Goal: Task Accomplishment & Management: Complete application form

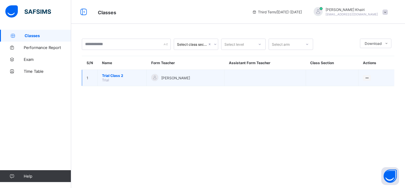
click at [106, 74] on span "Trial Class 2" at bounding box center [122, 75] width 40 height 4
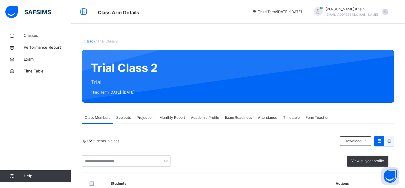
click at [138, 118] on span "Projection" at bounding box center [145, 117] width 17 height 5
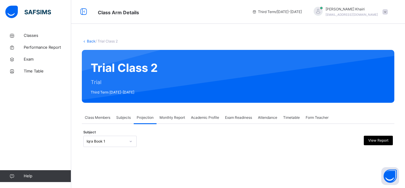
click at [126, 142] on div "Iqra Book 1" at bounding box center [109, 140] width 53 height 11
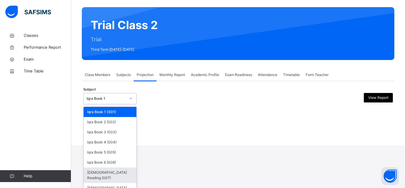
click at [122, 168] on div "[DEMOGRAPHIC_DATA] Reading (007)" at bounding box center [110, 174] width 53 height 15
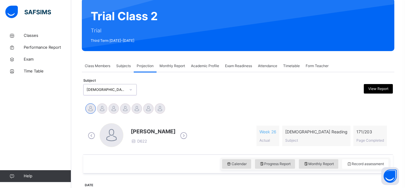
scroll to position [54, 0]
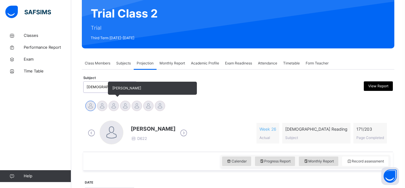
click at [111, 106] on div at bounding box center [113, 105] width 10 height 10
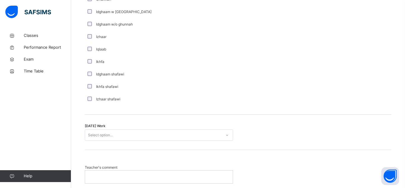
scroll to position [481, 0]
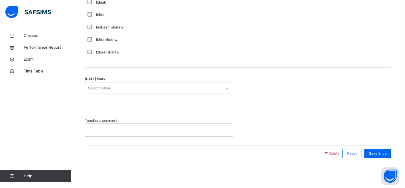
click at [157, 135] on div at bounding box center [159, 129] width 148 height 12
click at [171, 130] on p "**********" at bounding box center [159, 129] width 139 height 5
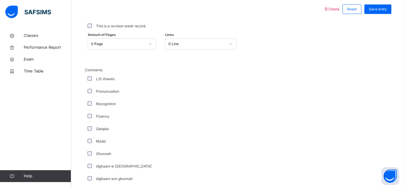
scroll to position [190, 0]
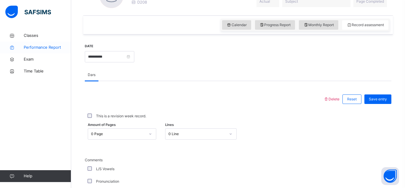
click at [27, 52] on link "Performance Report" at bounding box center [35, 47] width 71 height 12
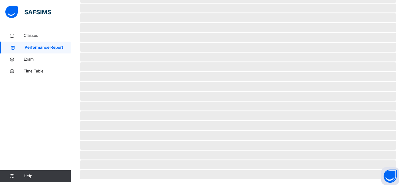
select select "****"
select select "*"
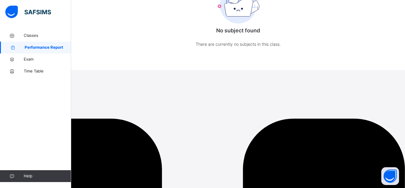
scroll to position [0, 0]
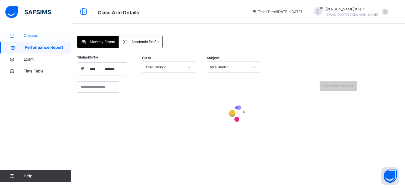
click at [22, 36] on icon at bounding box center [12, 35] width 24 height 4
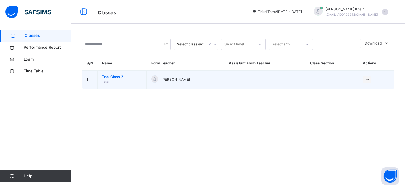
click at [116, 79] on span "Trial Class 2" at bounding box center [122, 76] width 40 height 5
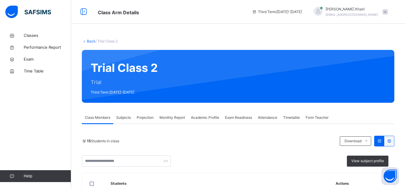
click at [149, 120] on div "Projection" at bounding box center [145, 117] width 23 height 12
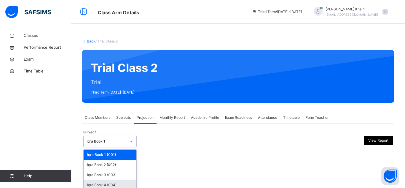
click at [126, 139] on div "option Iqra Book 4 (004) focused, 4 of 8. 8 results available. Use Up and Down …" at bounding box center [109, 140] width 53 height 11
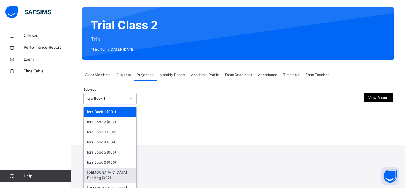
click at [113, 169] on div "[DEMOGRAPHIC_DATA] Reading (007)" at bounding box center [110, 174] width 53 height 15
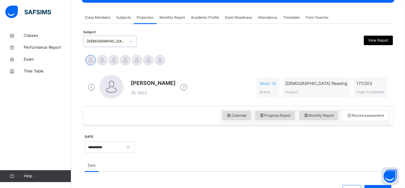
scroll to position [97, 0]
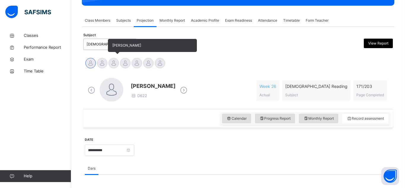
click at [116, 66] on div at bounding box center [113, 63] width 10 height 10
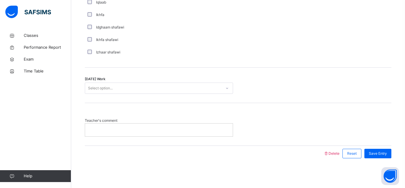
scroll to position [480, 0]
click at [157, 130] on p at bounding box center [159, 129] width 139 height 5
click at [385, 156] on span "Save Entry" at bounding box center [378, 153] width 18 height 5
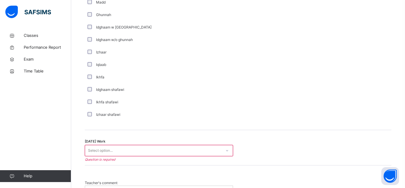
scroll to position [418, 0]
click at [228, 147] on div at bounding box center [227, 150] width 10 height 9
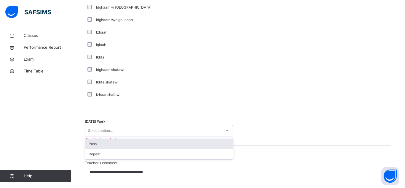
scroll to position [444, 0]
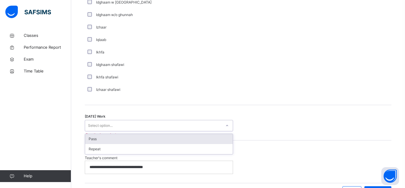
click at [183, 142] on div "Pass" at bounding box center [159, 139] width 148 height 10
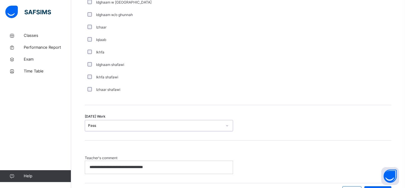
click at [264, 164] on div "**********" at bounding box center [238, 164] width 306 height 18
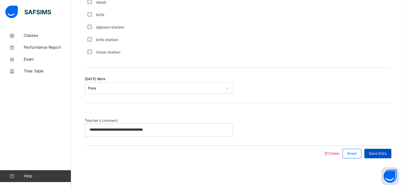
click at [382, 153] on span "Save Entry" at bounding box center [378, 153] width 18 height 5
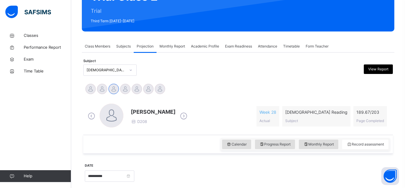
scroll to position [95, 0]
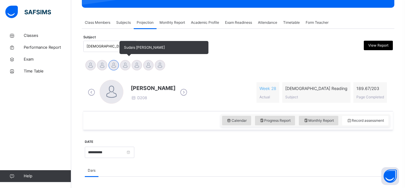
click at [120, 46] on span "Sudais [PERSON_NAME]" at bounding box center [163, 47] width 89 height 13
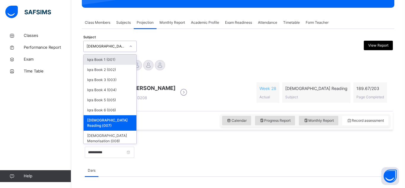
click at [111, 46] on div "[DEMOGRAPHIC_DATA] Reading (007)" at bounding box center [106, 46] width 39 height 5
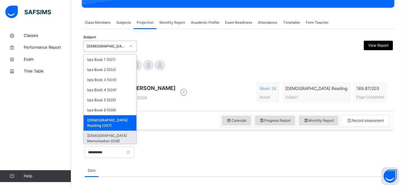
click at [116, 130] on div "[DEMOGRAPHIC_DATA] Memorisation (008)" at bounding box center [110, 137] width 53 height 15
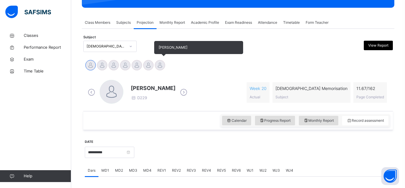
click at [158, 65] on div at bounding box center [160, 65] width 10 height 10
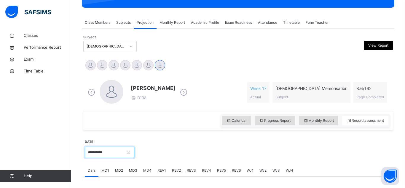
click at [126, 152] on input "**********" at bounding box center [109, 151] width 49 height 11
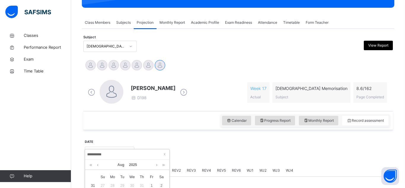
click at [264, 144] on div at bounding box center [262, 151] width 251 height 25
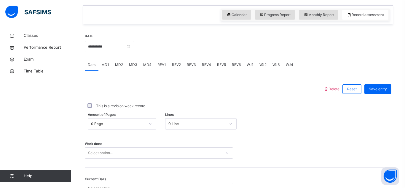
scroll to position [202, 0]
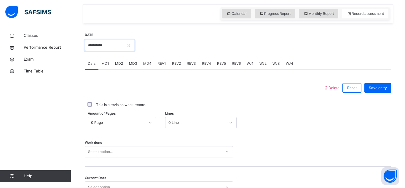
click at [99, 44] on input "**********" at bounding box center [109, 45] width 49 height 11
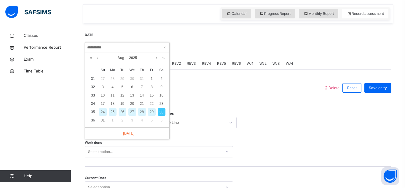
click at [133, 110] on div "27" at bounding box center [132, 112] width 8 height 8
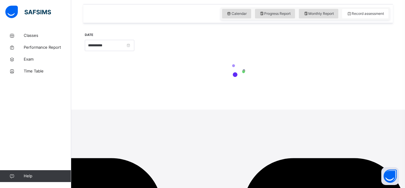
scroll to position [123, 0]
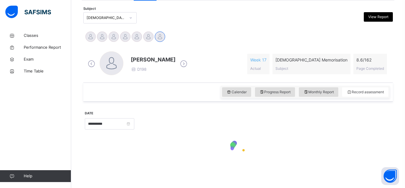
click at [291, 120] on div at bounding box center [262, 122] width 251 height 25
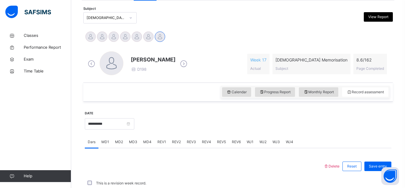
scroll to position [202, 0]
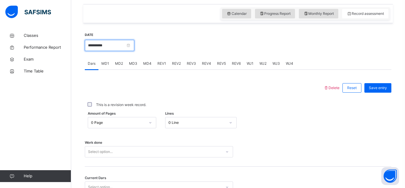
click at [97, 47] on input "**********" at bounding box center [109, 45] width 49 height 11
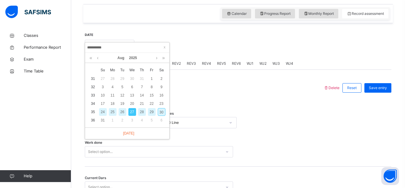
click at [103, 110] on div "24" at bounding box center [103, 112] width 8 height 8
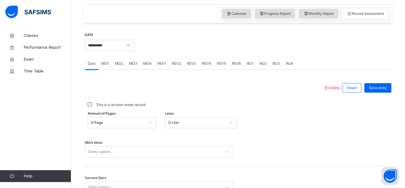
click at [147, 64] on span "MD4" at bounding box center [147, 63] width 8 height 5
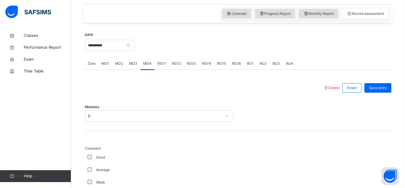
click at [132, 62] on span "MD3" at bounding box center [133, 63] width 8 height 5
click at [105, 46] on input "**********" at bounding box center [109, 45] width 49 height 11
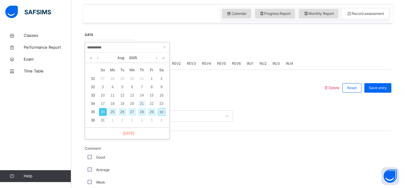
click at [141, 104] on div "21" at bounding box center [142, 104] width 8 height 8
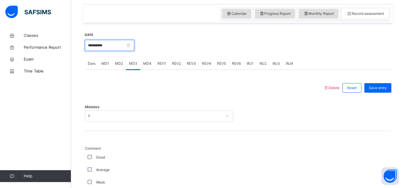
click at [119, 47] on input "**********" at bounding box center [109, 45] width 49 height 11
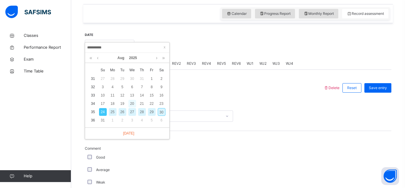
click at [131, 102] on div "20" at bounding box center [132, 104] width 8 height 8
type input "**********"
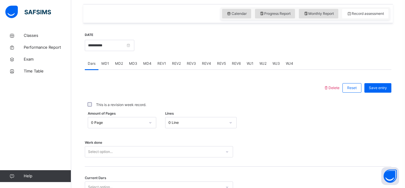
click at [146, 63] on span "MD4" at bounding box center [147, 63] width 8 height 5
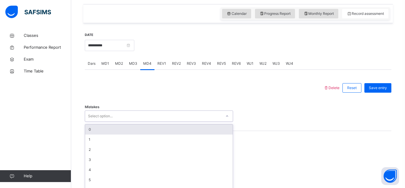
scroll to position [211, 0]
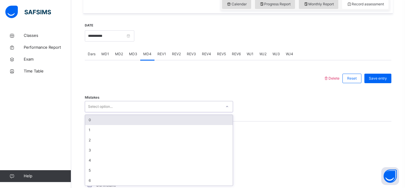
click at [143, 113] on div "Mistakes option 0 focused, 1 of 7. 7 results available. Use Up and Down to choo…" at bounding box center [238, 103] width 306 height 35
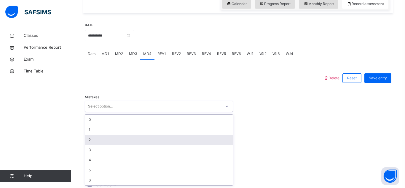
click at [145, 135] on div "2" at bounding box center [159, 140] width 148 height 10
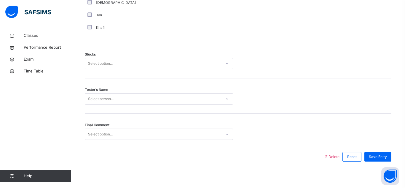
scroll to position [484, 0]
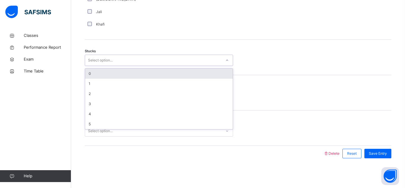
click at [133, 58] on div "Select option..." at bounding box center [153, 60] width 136 height 9
click at [132, 57] on div "Select option..." at bounding box center [153, 60] width 136 height 9
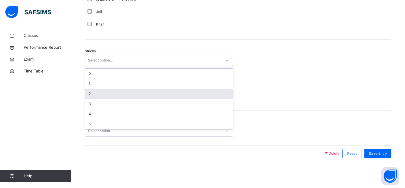
click at [139, 93] on div "2" at bounding box center [159, 94] width 148 height 10
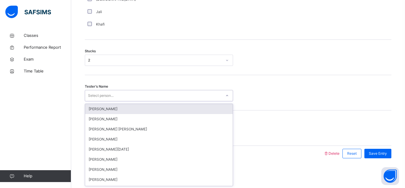
click at [135, 91] on div "Select person..." at bounding box center [153, 95] width 136 height 9
type input "********"
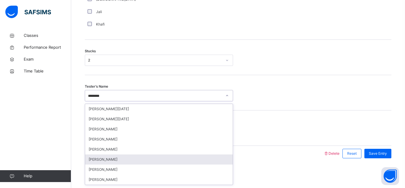
click at [121, 157] on div "[PERSON_NAME]" at bounding box center [159, 159] width 148 height 10
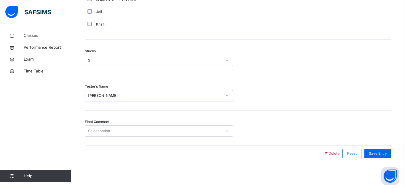
click at [126, 125] on div "Select option..." at bounding box center [159, 130] width 148 height 11
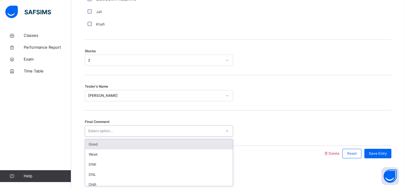
click at [126, 125] on div "Select option..." at bounding box center [159, 130] width 148 height 11
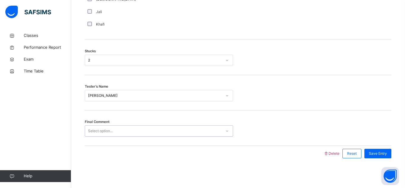
click at [124, 130] on div "Select option..." at bounding box center [153, 130] width 136 height 9
type input "****"
click at [271, 102] on div "Tester's Name Muhammad Osman" at bounding box center [238, 92] width 306 height 35
click at [164, 133] on div "Select option..." at bounding box center [153, 130] width 136 height 9
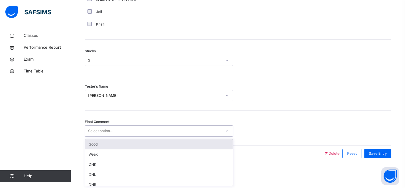
click at [165, 142] on div "Good" at bounding box center [159, 144] width 148 height 10
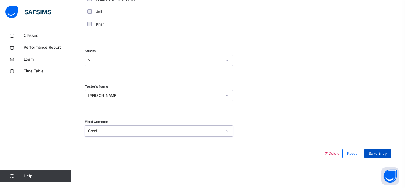
click at [368, 149] on div "Save Entry" at bounding box center [377, 152] width 27 height 9
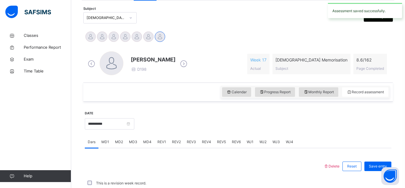
scroll to position [258, 0]
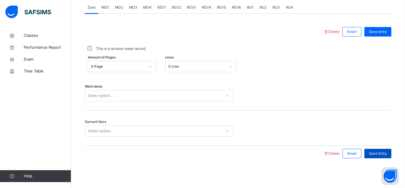
click at [376, 152] on span "Save Entry" at bounding box center [378, 153] width 18 height 5
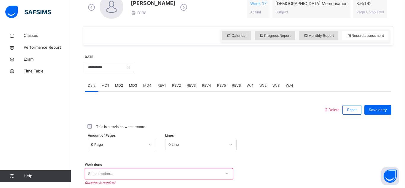
scroll to position [139, 0]
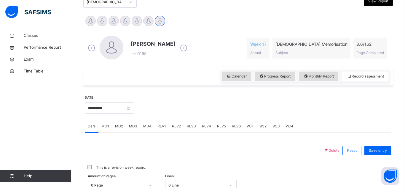
click at [134, 124] on span "MD3" at bounding box center [133, 125] width 8 height 5
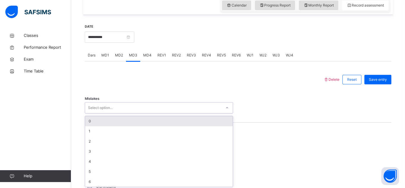
scroll to position [211, 0]
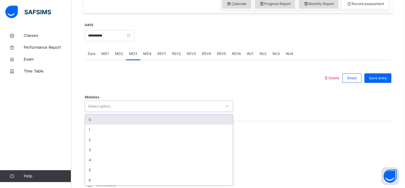
click at [124, 112] on div "option 0 focused, 1 of 7. 7 results available. Use Up and Down to choose option…" at bounding box center [159, 105] width 148 height 11
click at [124, 116] on div "0" at bounding box center [159, 119] width 148 height 10
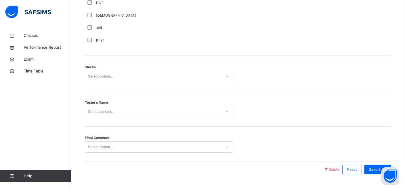
scroll to position [484, 0]
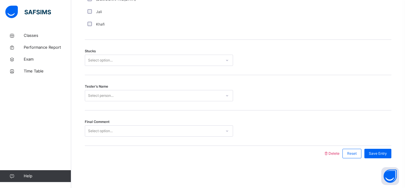
click at [145, 57] on div "Select option..." at bounding box center [153, 60] width 136 height 9
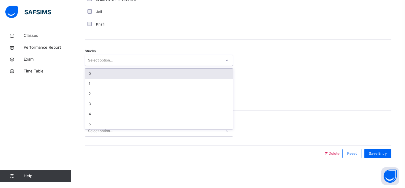
click at [149, 71] on div "0" at bounding box center [159, 73] width 148 height 10
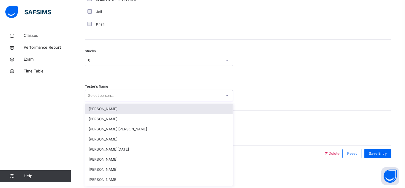
click at [150, 93] on div "Select person..." at bounding box center [153, 95] width 136 height 9
type input "********"
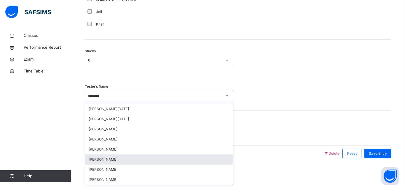
click at [114, 157] on div "[PERSON_NAME]" at bounding box center [159, 159] width 148 height 10
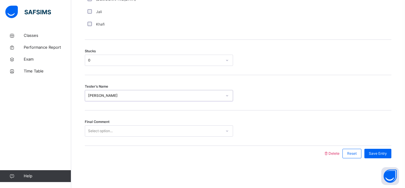
click at [165, 127] on div "Select option..." at bounding box center [153, 130] width 136 height 9
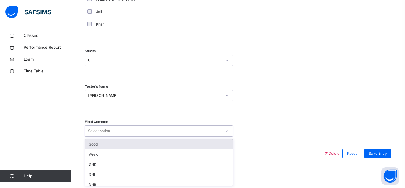
click at [166, 146] on div "Good" at bounding box center [159, 144] width 148 height 10
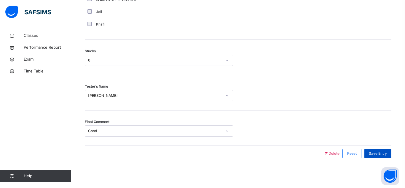
click at [376, 151] on span "Save Entry" at bounding box center [378, 153] width 18 height 5
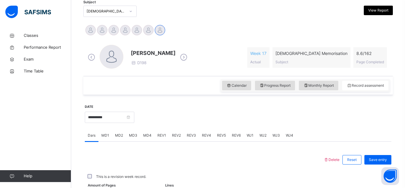
scroll to position [127, 0]
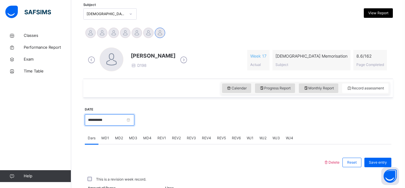
click at [131, 119] on input "**********" at bounding box center [109, 119] width 49 height 11
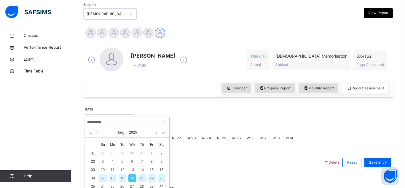
click at [226, 122] on div at bounding box center [262, 118] width 251 height 25
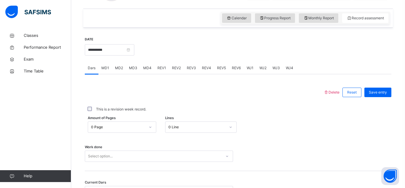
scroll to position [198, 0]
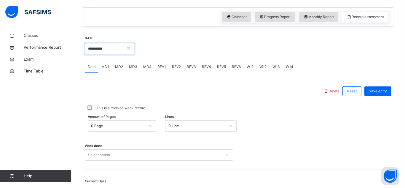
click at [116, 50] on input "**********" at bounding box center [109, 48] width 49 height 11
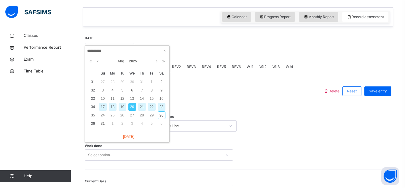
click at [121, 106] on div "19" at bounding box center [123, 107] width 8 height 8
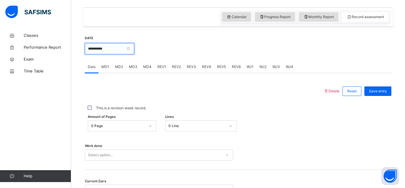
click at [106, 47] on input "**********" at bounding box center [109, 48] width 49 height 11
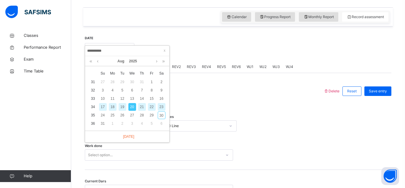
click at [141, 106] on div "21" at bounding box center [142, 107] width 8 height 8
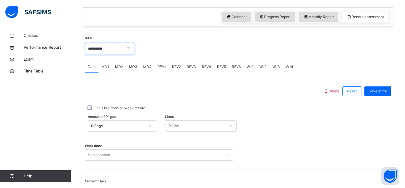
click at [120, 51] on input "**********" at bounding box center [109, 48] width 49 height 11
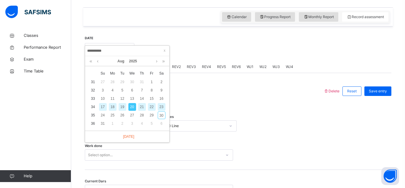
click at [110, 105] on div "18" at bounding box center [113, 107] width 8 height 8
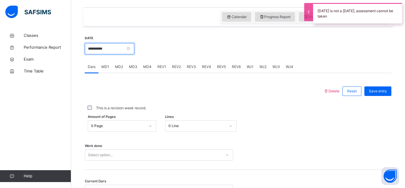
click at [108, 52] on input "**********" at bounding box center [109, 48] width 49 height 11
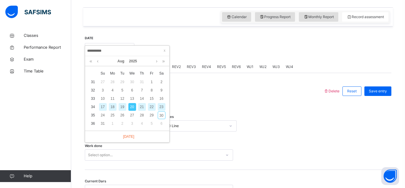
click at [103, 104] on div "17" at bounding box center [103, 107] width 8 height 8
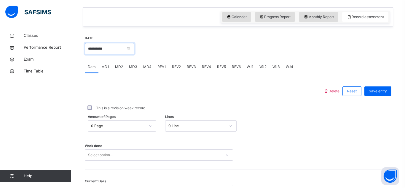
click at [116, 50] on input "**********" at bounding box center [109, 48] width 49 height 11
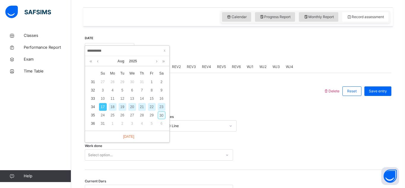
click at [162, 115] on div "30" at bounding box center [162, 115] width 8 height 8
type input "**********"
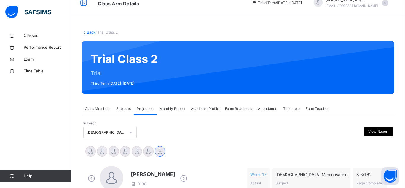
scroll to position [0, 0]
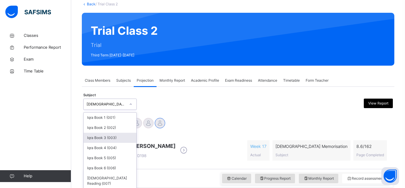
click at [119, 110] on div "option Quran Memorisation (008), selected. option Iqra Book 3 (003) focused, 3 …" at bounding box center [109, 103] width 53 height 11
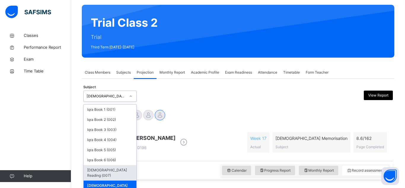
click at [111, 172] on div "[DEMOGRAPHIC_DATA] Reading (007)" at bounding box center [110, 172] width 53 height 15
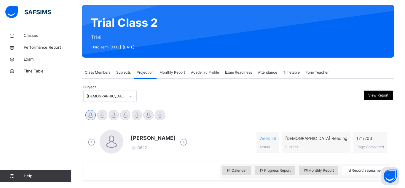
click at [256, 137] on div "Haseef Cooper D622 Week 26 Actual Quran Reading Subject 171 / 203 Page Completed" at bounding box center [237, 142] width 303 height 25
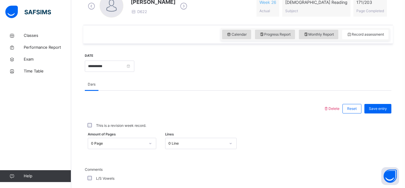
scroll to position [164, 0]
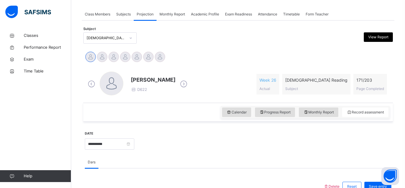
scroll to position [102, 0]
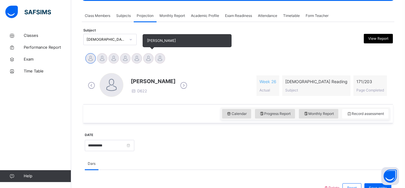
click at [148, 58] on div at bounding box center [148, 58] width 10 height 10
click at [137, 58] on div at bounding box center [137, 58] width 10 height 10
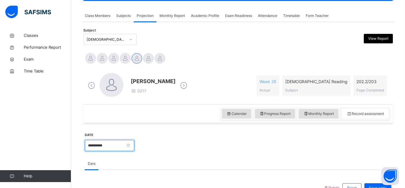
click at [97, 141] on input "**********" at bounding box center [109, 145] width 49 height 11
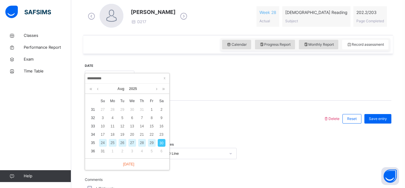
scroll to position [172, 0]
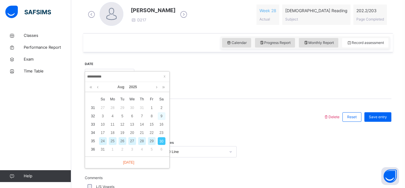
click at [160, 115] on div "9" at bounding box center [162, 116] width 8 height 8
type input "**********"
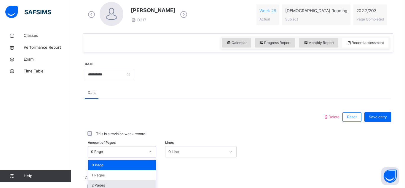
click at [130, 150] on div "option 2 Pages focused, 3 of 204. 204 results available. Use Up and Down to cho…" at bounding box center [122, 151] width 68 height 11
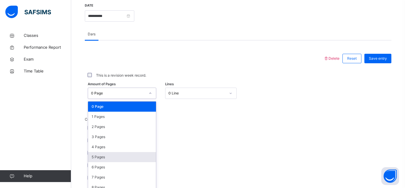
scroll to position [236, 0]
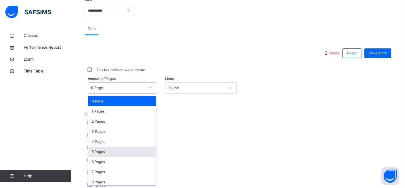
click at [136, 155] on div "5 Pages" at bounding box center [122, 151] width 68 height 10
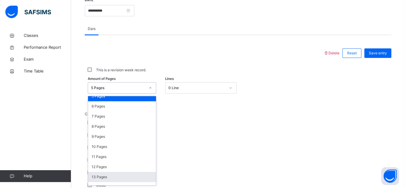
scroll to position [76, 0]
click at [102, 134] on div "11 Pages" at bounding box center [122, 136] width 68 height 10
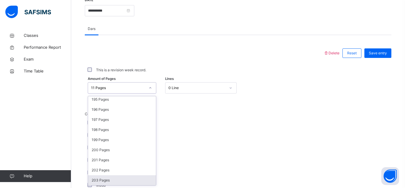
scroll to position [0, 0]
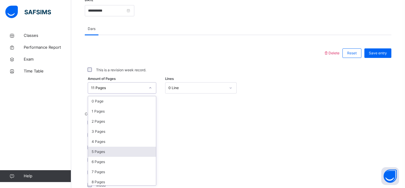
click at [105, 148] on div "5 Pages" at bounding box center [122, 151] width 68 height 10
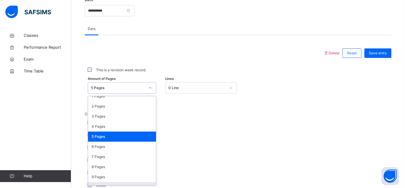
scroll to position [25, 0]
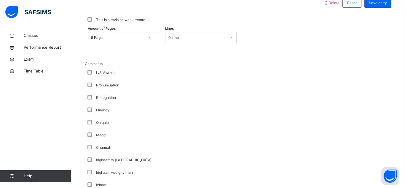
scroll to position [319, 0]
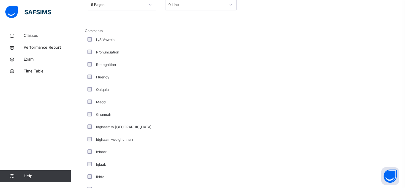
click at [89, 36] on div "L/S Vowels" at bounding box center [159, 39] width 148 height 12
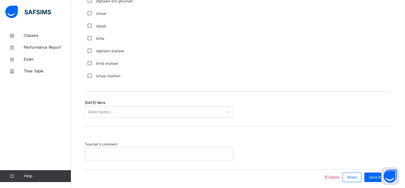
scroll to position [461, 0]
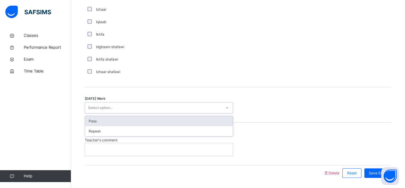
click at [132, 109] on div "Select option..." at bounding box center [153, 107] width 136 height 9
click at [125, 123] on div "Pass" at bounding box center [159, 121] width 148 height 10
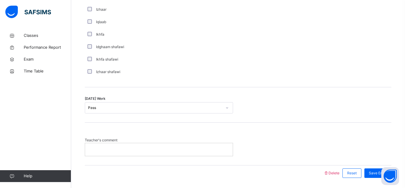
click at [128, 154] on div at bounding box center [159, 149] width 148 height 12
click at [374, 170] on span "Save Entry" at bounding box center [378, 172] width 18 height 5
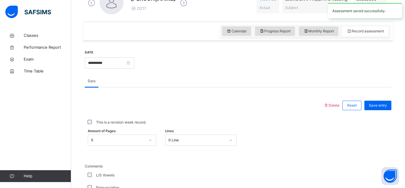
scroll to position [177, 0]
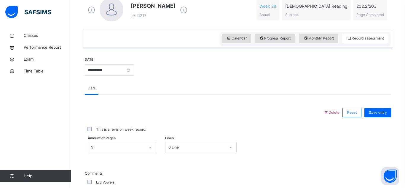
click at [110, 62] on div "**********" at bounding box center [109, 69] width 49 height 25
click at [110, 67] on input "**********" at bounding box center [109, 69] width 49 height 11
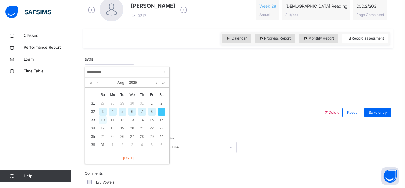
click at [103, 118] on div "10" at bounding box center [103, 120] width 8 height 8
type input "**********"
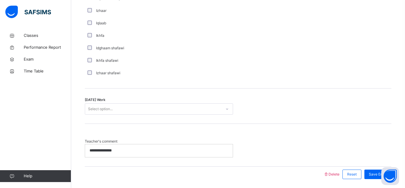
scroll to position [461, 0]
click at [116, 111] on div "Select option..." at bounding box center [153, 107] width 136 height 9
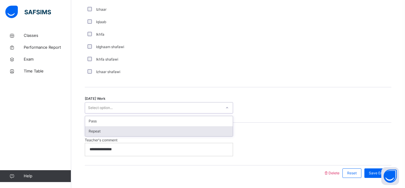
click at [120, 130] on div "Repeat" at bounding box center [159, 131] width 148 height 10
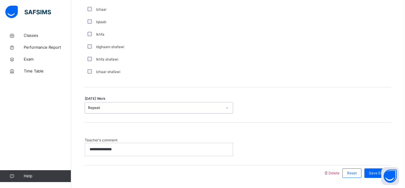
click at [120, 149] on p "**********" at bounding box center [159, 148] width 139 height 5
click at [369, 171] on span "Save Entry" at bounding box center [378, 172] width 18 height 5
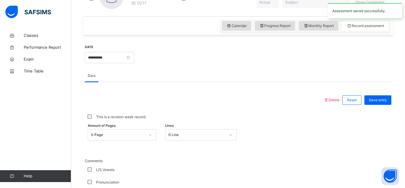
scroll to position [177, 0]
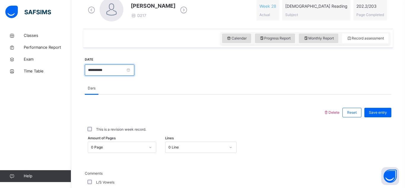
click at [108, 72] on input "**********" at bounding box center [109, 69] width 49 height 11
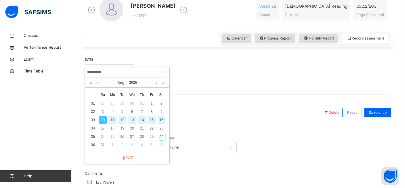
click at [132, 121] on div "13" at bounding box center [132, 120] width 8 height 8
type input "**********"
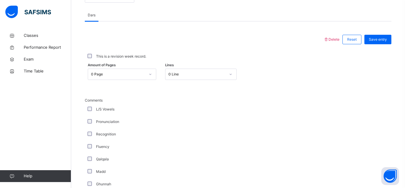
scroll to position [260, 0]
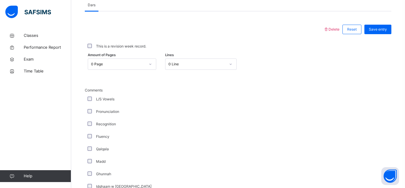
click at [121, 66] on div "0 Page" at bounding box center [118, 63] width 54 height 5
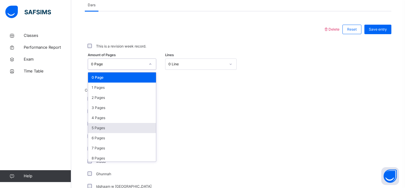
click at [115, 125] on div "5 Pages" at bounding box center [122, 128] width 68 height 10
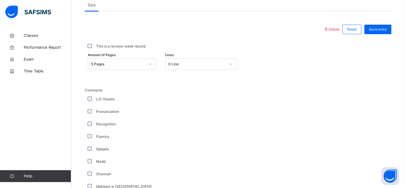
click at [265, 142] on div "Comments L/S Vowels Pronunciation Recognition Fluency Qalqala Madd Ghunnah Idgh…" at bounding box center [238, 183] width 306 height 192
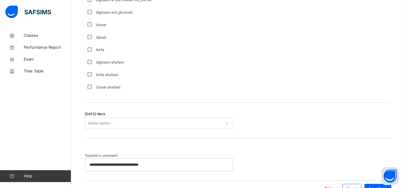
scroll to position [448, 0]
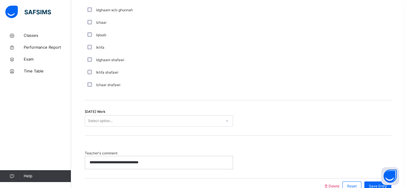
click at [190, 119] on div "Select option..." at bounding box center [153, 120] width 136 height 9
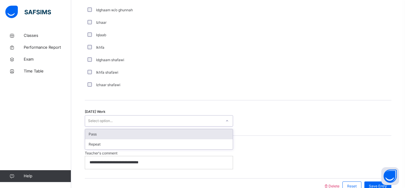
click at [185, 135] on div "Pass" at bounding box center [159, 134] width 148 height 10
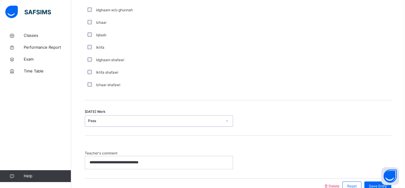
click at [161, 159] on p "**********" at bounding box center [159, 161] width 139 height 5
click at [374, 184] on span "Save Entry" at bounding box center [378, 185] width 18 height 5
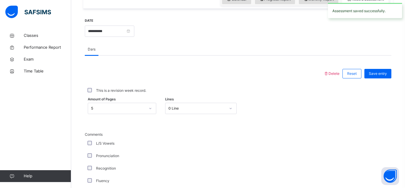
scroll to position [188, 0]
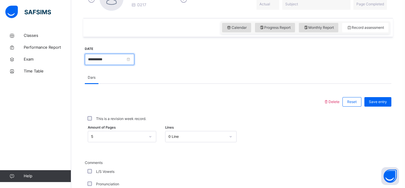
click at [92, 62] on input "**********" at bounding box center [109, 59] width 49 height 11
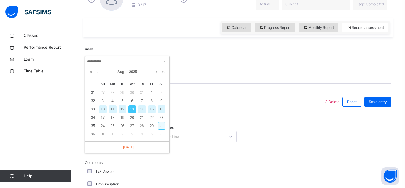
click at [160, 125] on div "30" at bounding box center [162, 126] width 8 height 8
type input "**********"
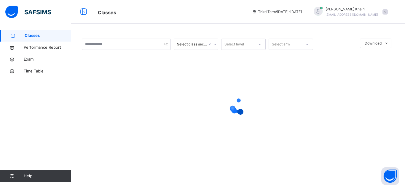
select select "****"
select select "*"
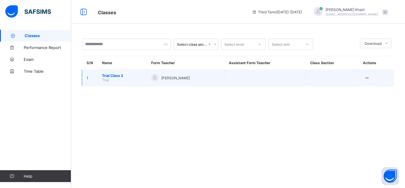
click at [103, 76] on span "Trial Class 2" at bounding box center [122, 75] width 40 height 4
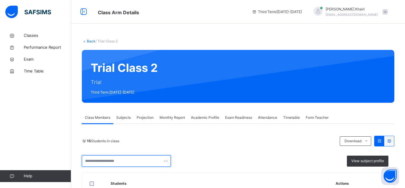
click at [141, 162] on input "text" at bounding box center [126, 160] width 89 height 11
type input "******"
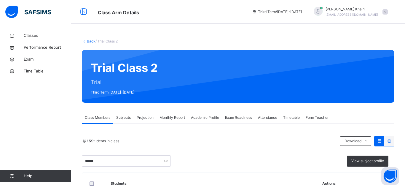
click at [256, 158] on div "****** View subject profile" at bounding box center [238, 160] width 312 height 11
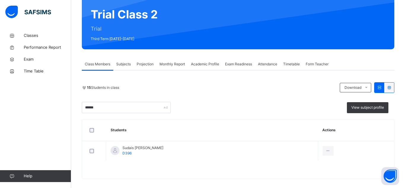
scroll to position [59, 0]
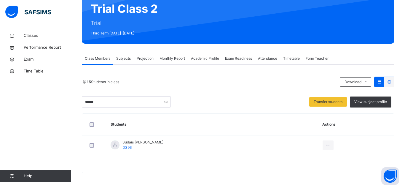
click at [124, 56] on span "Subjects" at bounding box center [123, 58] width 15 height 5
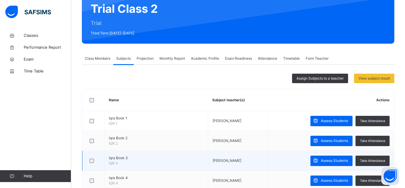
click at [91, 157] on div at bounding box center [93, 160] width 13 height 12
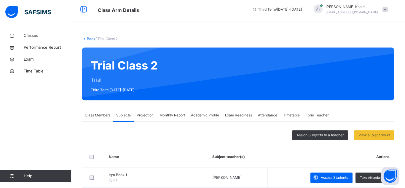
scroll to position [0, 0]
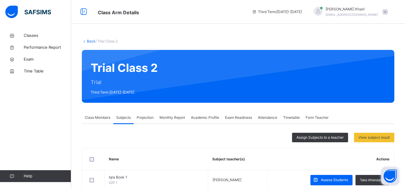
click at [391, 170] on button "Open asap" at bounding box center [390, 176] width 18 height 18
click at [389, 172] on button "Open asap" at bounding box center [390, 176] width 18 height 18
click at [149, 118] on span "Projection" at bounding box center [145, 117] width 17 height 5
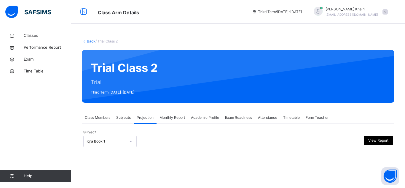
scroll to position [43, 0]
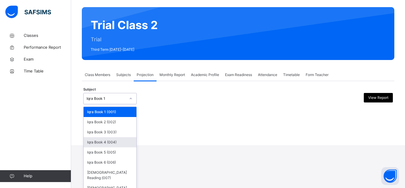
click at [130, 104] on div "option Iqra Book 4 (004) focused, 4 of 8. 8 results available. Use Up and Down …" at bounding box center [109, 98] width 53 height 11
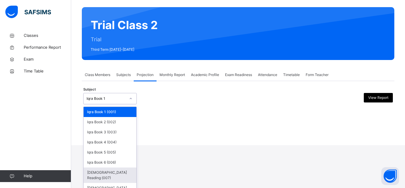
click at [121, 170] on div "[DEMOGRAPHIC_DATA] Reading (007)" at bounding box center [110, 174] width 53 height 15
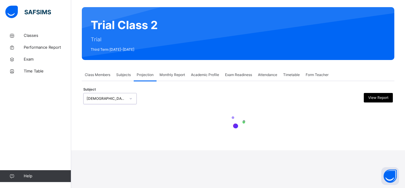
scroll to position [0, 0]
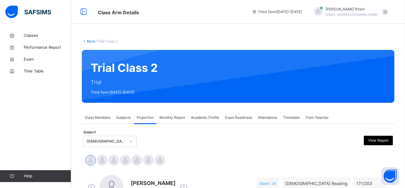
click at [180, 159] on div "Haseef Cooper Jaaber Mamun Neil Malik Sudais Hafizi Sulaiman Trabaz Talhah Bin …" at bounding box center [238, 160] width 306 height 13
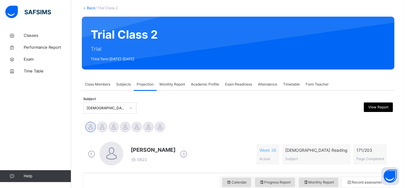
scroll to position [38, 0]
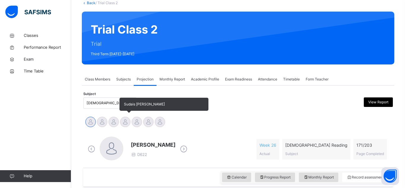
click at [125, 121] on div at bounding box center [125, 121] width 10 height 10
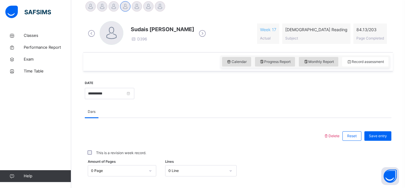
scroll to position [192, 0]
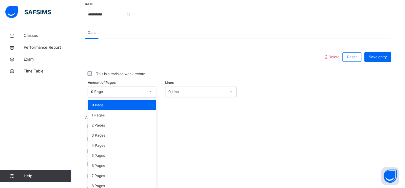
click at [139, 97] on div "option 0 Page focused, 1 of 204. 204 results available. Use Up and Down to choo…" at bounding box center [122, 91] width 68 height 11
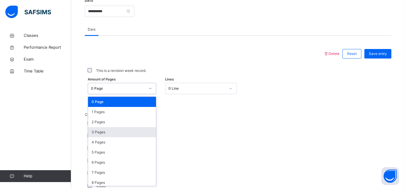
scroll to position [236, 0]
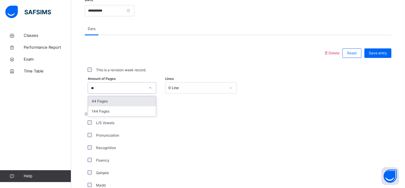
type input "*"
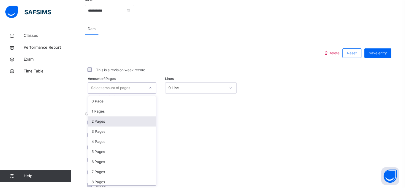
drag, startPoint x: 128, startPoint y: 155, endPoint x: 135, endPoint y: 124, distance: 31.5
click at [135, 124] on div "0 Page 1 Pages 2 Pages 3 Pages 4 Pages 5 Pages 6 Pages 7 Pages 8 Pages 9 Pages …" at bounding box center [122, 140] width 68 height 89
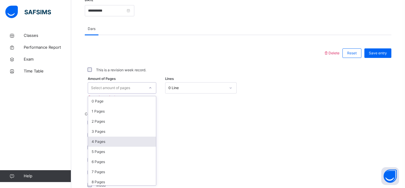
click at [120, 143] on div "4 Pages" at bounding box center [122, 141] width 68 height 10
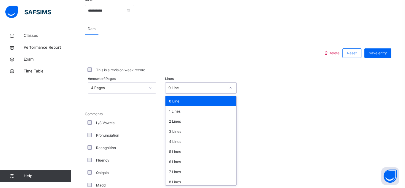
click at [196, 84] on div "0 Line" at bounding box center [195, 87] width 60 height 9
click at [194, 98] on div "0 Line" at bounding box center [200, 101] width 71 height 10
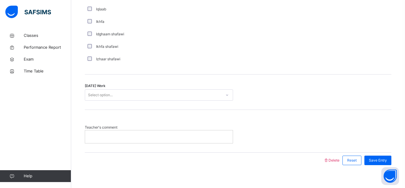
scroll to position [481, 0]
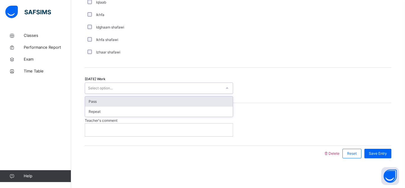
click at [176, 86] on div "Select option..." at bounding box center [153, 88] width 136 height 9
click at [180, 104] on div "Pass" at bounding box center [159, 101] width 148 height 10
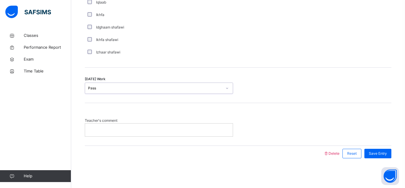
click at [183, 132] on div at bounding box center [159, 129] width 148 height 12
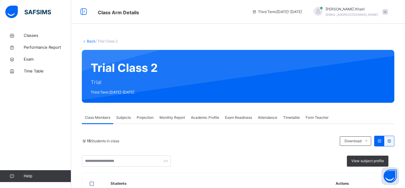
click at [86, 40] on icon at bounding box center [84, 41] width 5 height 4
click at [85, 40] on icon at bounding box center [84, 41] width 5 height 4
click at [91, 39] on link "Back" at bounding box center [91, 41] width 9 height 4
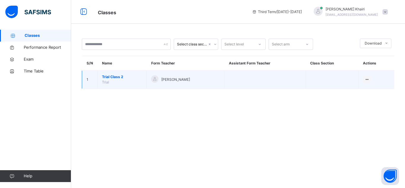
click at [116, 76] on span "Trial Class 2" at bounding box center [122, 76] width 40 height 5
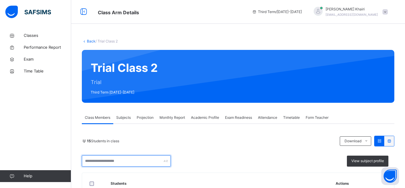
click at [106, 163] on input "text" at bounding box center [126, 160] width 89 height 11
type input "******"
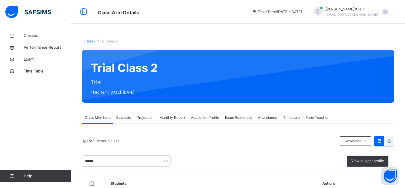
click at [207, 154] on div "15 Students in class Download Pdf Report Excel Report ****** View subject profi…" at bounding box center [238, 150] width 312 height 31
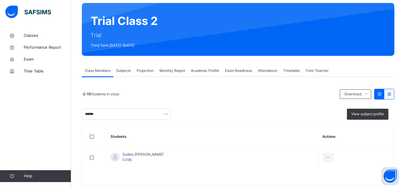
scroll to position [48, 0]
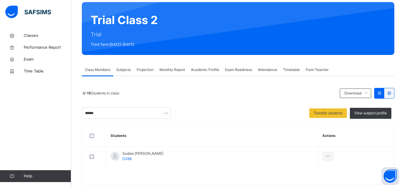
click at [125, 69] on span "Subjects" at bounding box center [123, 69] width 15 height 5
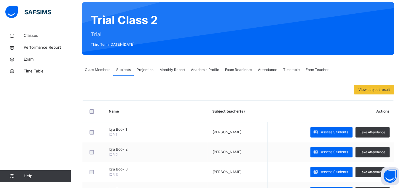
click at [91, 108] on div at bounding box center [93, 111] width 13 height 12
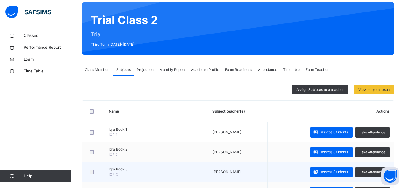
click at [90, 169] on div at bounding box center [93, 171] width 13 height 12
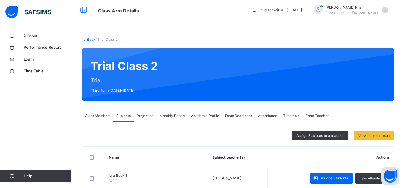
scroll to position [0, 0]
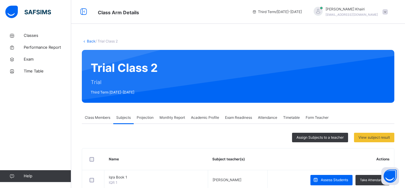
click at [145, 116] on span "Projection" at bounding box center [145, 117] width 17 height 5
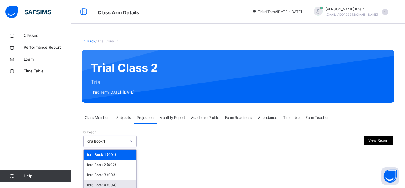
scroll to position [43, 0]
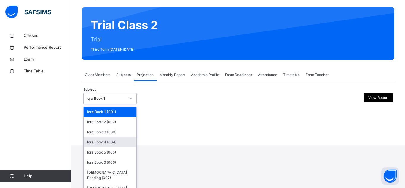
click at [108, 104] on div "option Iqra Book 4 (004) focused, 4 of 8. 8 results available. Use Up and Down …" at bounding box center [109, 98] width 53 height 11
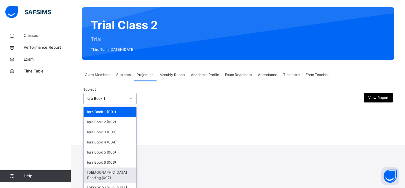
click at [107, 171] on div "[DEMOGRAPHIC_DATA] Reading (007)" at bounding box center [110, 174] width 53 height 15
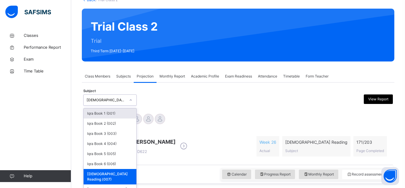
scroll to position [45, 0]
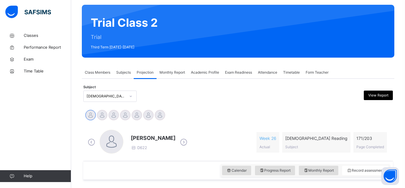
click at [255, 113] on div "Haseef Cooper Jaaber Mamun Neil Malik Sudais Hafizi Sulaiman Trabaz Talhah Bin …" at bounding box center [238, 115] width 306 height 13
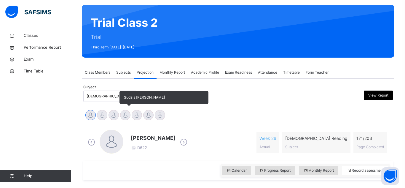
click at [124, 115] on div at bounding box center [125, 115] width 10 height 10
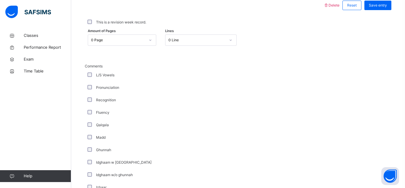
scroll to position [282, 0]
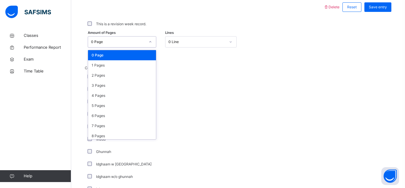
click at [139, 42] on div "0 Page" at bounding box center [118, 41] width 54 height 5
click at [132, 92] on div "4 Pages" at bounding box center [122, 95] width 68 height 10
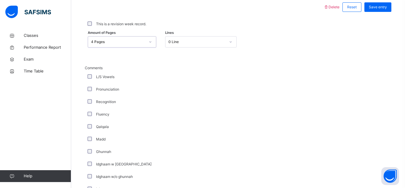
click at [180, 42] on div "0 Line" at bounding box center [196, 41] width 57 height 5
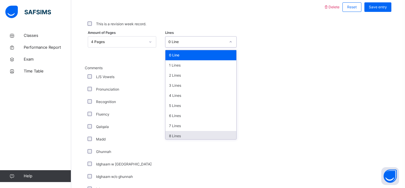
click at [170, 136] on div "8 Lines" at bounding box center [200, 136] width 71 height 10
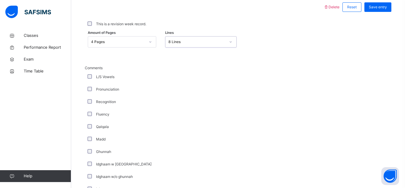
click at [217, 41] on div "8 Lines" at bounding box center [196, 41] width 57 height 5
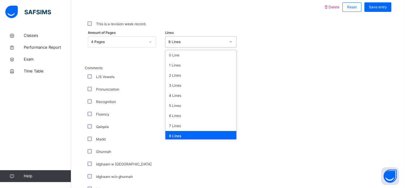
scroll to position [5, 0]
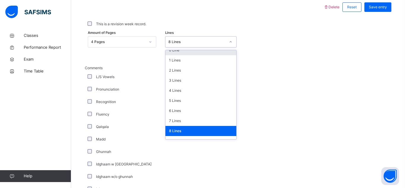
click at [213, 50] on div "0 Line 1 Lines 2 Lines 3 Lines 4 Lines 5 Lines 6 Lines 7 Lines 8 Lines 9 Lines …" at bounding box center [200, 95] width 71 height 90
click at [213, 51] on div "0 Line" at bounding box center [200, 50] width 71 height 10
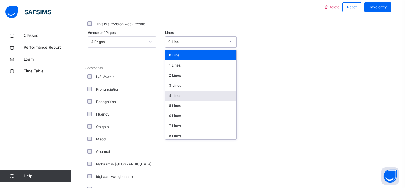
click at [277, 49] on div "Amount of Pages 4 Pages Lines option 0 Line, selected. option 4 Lines focused, …" at bounding box center [238, 41] width 306 height 17
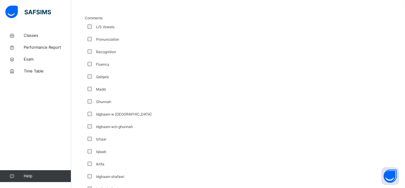
scroll to position [341, 0]
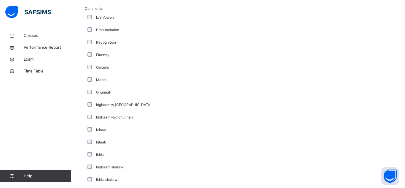
click at [89, 39] on div "Recognition" at bounding box center [159, 42] width 148 height 12
click at [212, 38] on div "Recognition" at bounding box center [159, 42] width 148 height 12
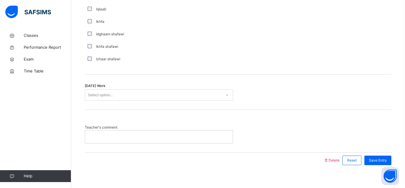
scroll to position [481, 0]
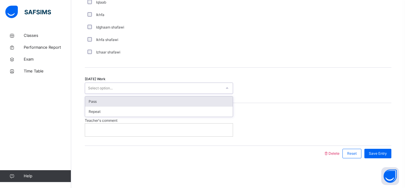
click at [217, 89] on div "Select option..." at bounding box center [153, 88] width 136 height 9
click at [216, 99] on div "Pass" at bounding box center [159, 101] width 148 height 10
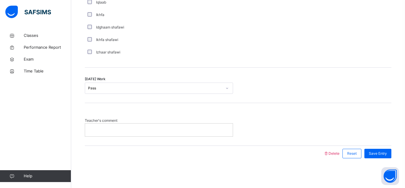
click at [214, 130] on p at bounding box center [159, 129] width 139 height 5
click at [221, 131] on p at bounding box center [159, 129] width 139 height 5
click at [381, 154] on span "Save Entry" at bounding box center [378, 153] width 18 height 5
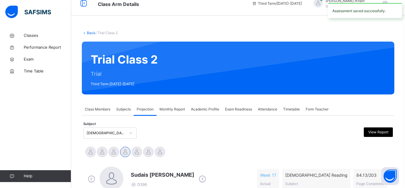
scroll to position [0, 0]
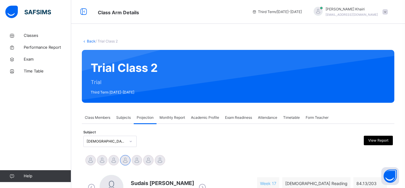
click at [118, 118] on span "Subjects" at bounding box center [123, 117] width 15 height 5
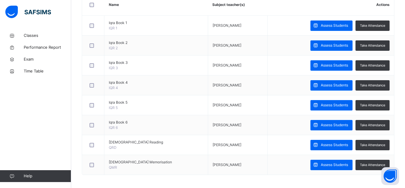
scroll to position [156, 0]
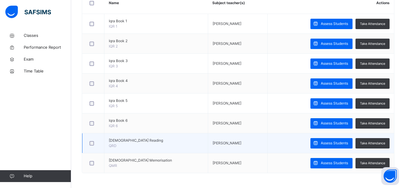
click at [95, 145] on div at bounding box center [93, 143] width 13 height 12
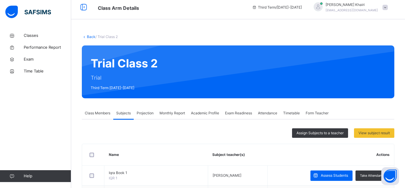
scroll to position [2, 0]
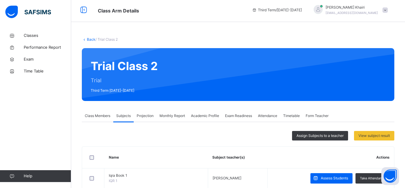
click at [144, 117] on span "Projection" at bounding box center [145, 115] width 17 height 5
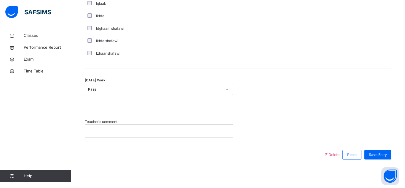
scroll to position [481, 0]
click at [383, 150] on div "Save Entry" at bounding box center [377, 152] width 27 height 9
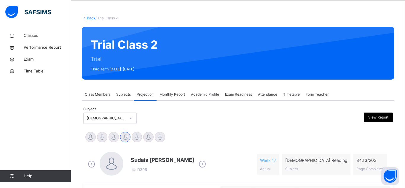
scroll to position [24, 0]
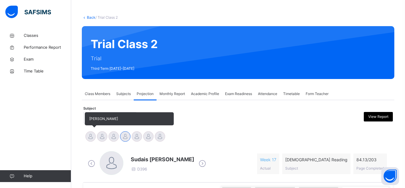
click at [90, 138] on div at bounding box center [90, 136] width 10 height 10
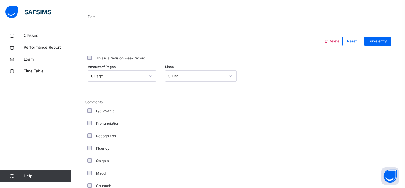
scroll to position [249, 0]
click at [104, 76] on div "0 Page" at bounding box center [118, 74] width 54 height 5
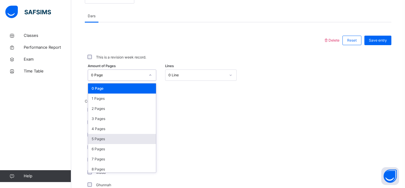
click at [116, 142] on div "5 Pages" at bounding box center [122, 139] width 68 height 10
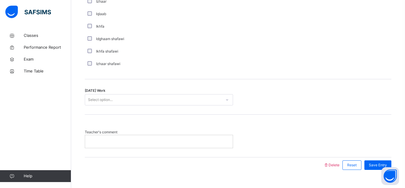
scroll to position [481, 0]
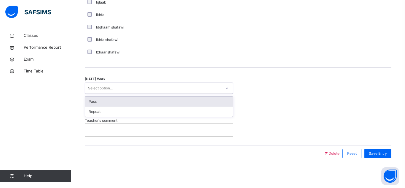
click at [227, 91] on div at bounding box center [227, 87] width 10 height 9
click at [223, 85] on div at bounding box center [227, 87] width 10 height 9
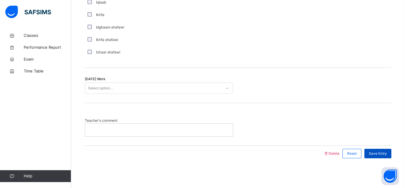
click at [379, 153] on span "Save Entry" at bounding box center [378, 153] width 18 height 5
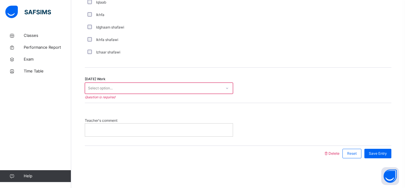
click at [131, 83] on div "Select option..." at bounding box center [159, 87] width 148 height 11
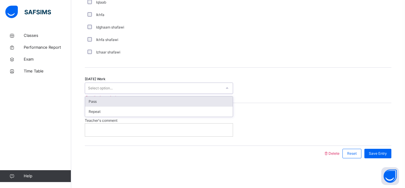
click at [126, 102] on div "Pass" at bounding box center [159, 101] width 148 height 10
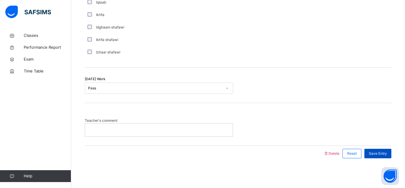
click at [372, 157] on div "Save Entry" at bounding box center [377, 152] width 27 height 9
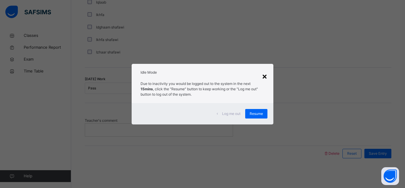
click at [263, 76] on div "×" at bounding box center [265, 76] width 6 height 12
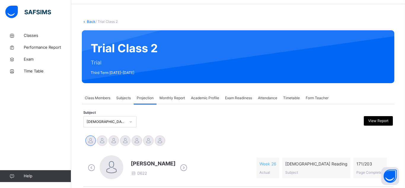
scroll to position [0, 0]
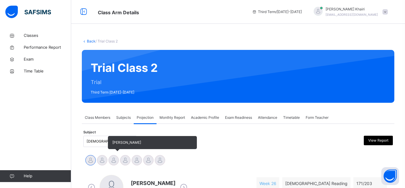
click at [113, 161] on div at bounding box center [113, 160] width 10 height 10
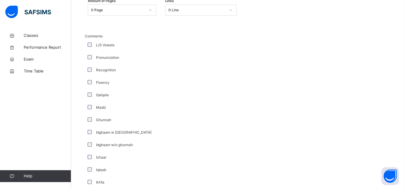
scroll to position [315, 0]
click at [146, 7] on div at bounding box center [150, 8] width 10 height 9
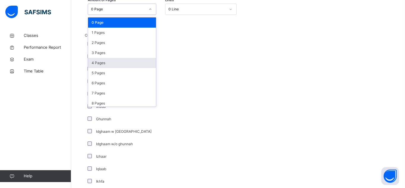
click at [116, 65] on div "4 Pages" at bounding box center [122, 63] width 68 height 10
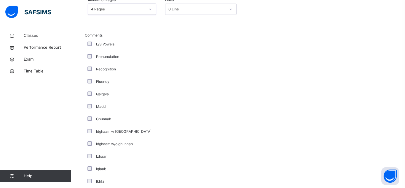
click at [213, 7] on div "0 Line" at bounding box center [196, 9] width 57 height 5
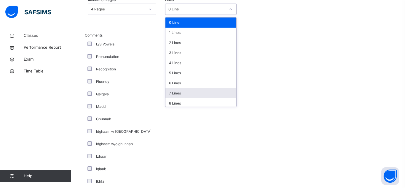
scroll to position [72, 0]
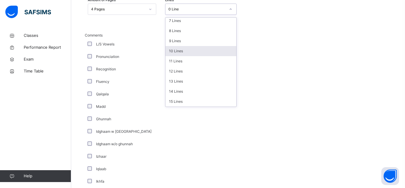
click at [180, 54] on div "10 Lines" at bounding box center [200, 51] width 71 height 10
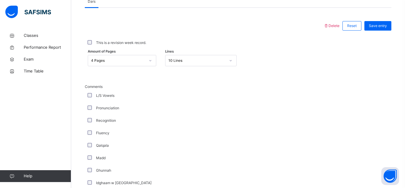
scroll to position [481, 0]
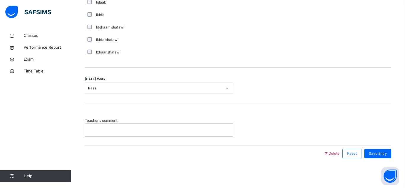
click at [101, 133] on div at bounding box center [159, 129] width 148 height 12
click at [142, 131] on p "**********" at bounding box center [159, 129] width 139 height 5
click at [139, 138] on div "**********" at bounding box center [238, 124] width 306 height 42
click at [142, 131] on p "**********" at bounding box center [159, 129] width 139 height 5
click at [378, 153] on span "Save Entry" at bounding box center [378, 153] width 18 height 5
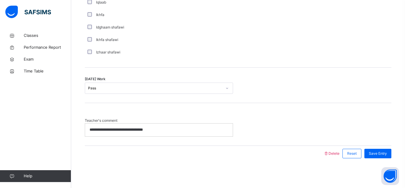
scroll to position [0, 0]
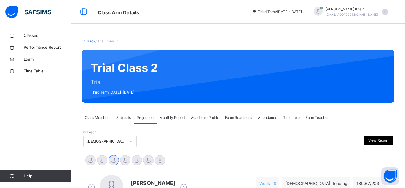
click at [37, 6] on img at bounding box center [28, 12] width 46 height 12
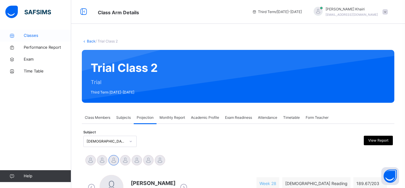
click at [22, 32] on link "Classes" at bounding box center [35, 36] width 71 height 12
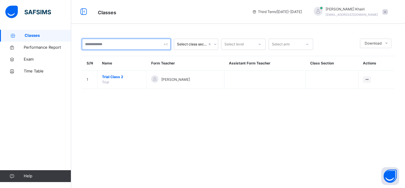
click at [119, 46] on input "text" at bounding box center [126, 44] width 89 height 11
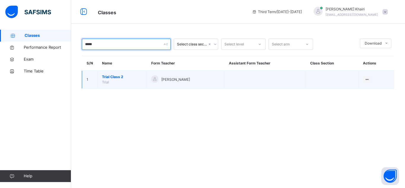
type input "*****"
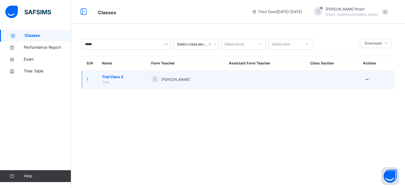
click at [154, 79] on div at bounding box center [154, 78] width 7 height 7
click at [120, 82] on td "Trial Class 2 Trial" at bounding box center [122, 80] width 49 height 18
click at [116, 79] on span "Trial Class 2" at bounding box center [122, 76] width 40 height 5
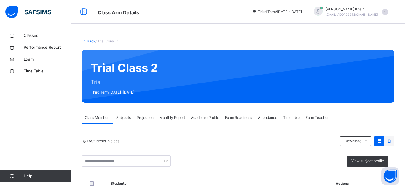
click at [177, 68] on div "Trial Class 2 Trial Third Term 2024-2025" at bounding box center [238, 76] width 312 height 53
click at [109, 158] on input "text" at bounding box center [126, 160] width 89 height 11
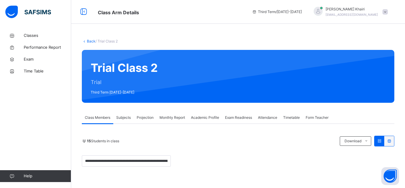
click at [125, 118] on span "Subjects" at bounding box center [123, 117] width 15 height 5
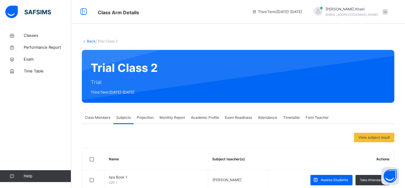
click at [104, 118] on span "Class Members" at bounding box center [97, 117] width 25 height 5
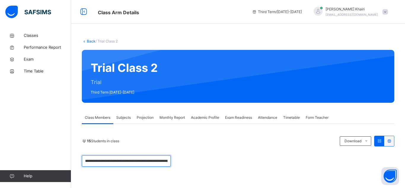
click at [161, 159] on input "**********" at bounding box center [126, 160] width 89 height 11
click at [168, 160] on input "**********" at bounding box center [126, 160] width 89 height 11
type input "**********"
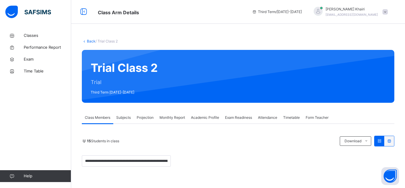
click at [44, 12] on img at bounding box center [28, 12] width 46 height 12
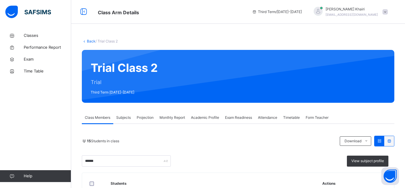
type input "******"
click at [216, 138] on div "15 Students in class" at bounding box center [209, 140] width 255 height 5
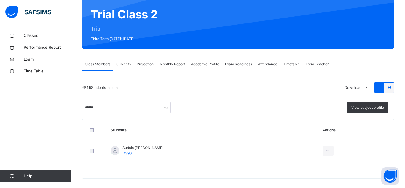
scroll to position [59, 0]
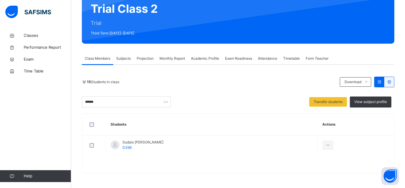
click at [124, 58] on span "Subjects" at bounding box center [123, 58] width 15 height 5
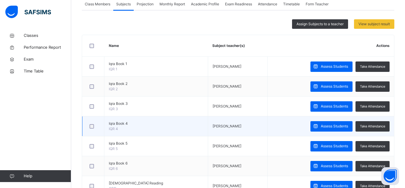
scroll to position [156, 0]
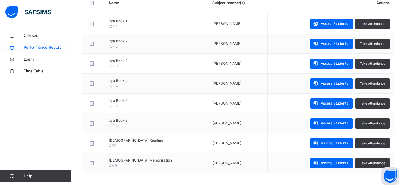
click at [35, 43] on link "Performance Report" at bounding box center [35, 47] width 71 height 12
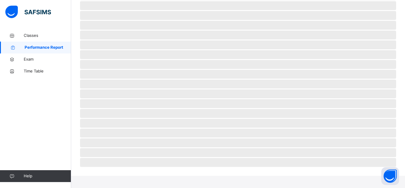
scroll to position [144, 0]
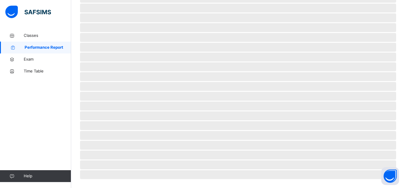
select select "****"
select select "*"
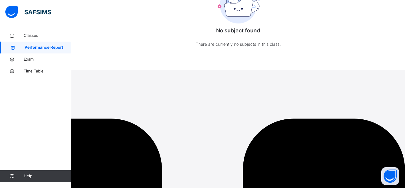
scroll to position [0, 0]
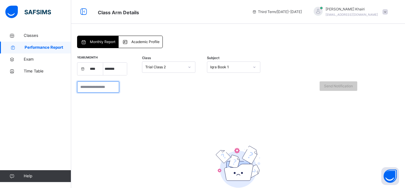
click at [119, 84] on input "search" at bounding box center [98, 86] width 42 height 11
type input "*"
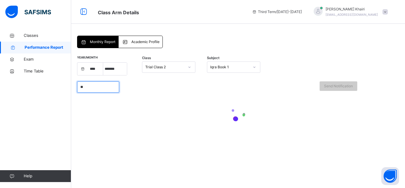
type input "*"
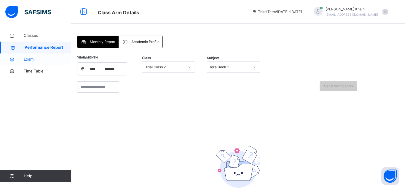
click at [51, 58] on span "Exam" at bounding box center [47, 59] width 47 height 6
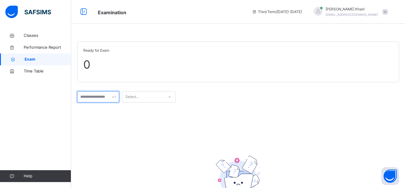
click at [108, 98] on input "text" at bounding box center [98, 96] width 42 height 11
type input "******"
click at [139, 96] on div "Select..." at bounding box center [131, 96] width 13 height 11
click at [167, 110] on div "No options" at bounding box center [148, 110] width 53 height 10
click at [46, 67] on link "Time Table" at bounding box center [35, 71] width 71 height 12
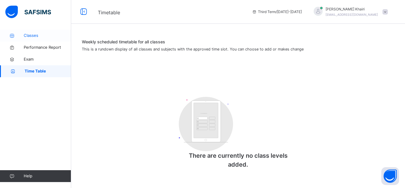
click at [35, 35] on span "Classes" at bounding box center [47, 36] width 47 height 6
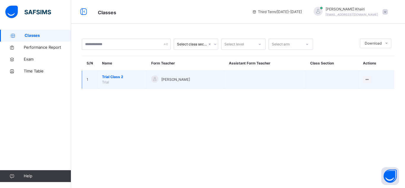
click at [129, 74] on span "Trial Class 2" at bounding box center [122, 76] width 40 height 5
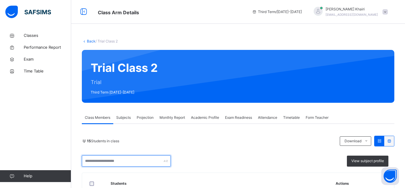
click at [123, 163] on input "text" at bounding box center [126, 160] width 89 height 11
type input "*"
type input "******"
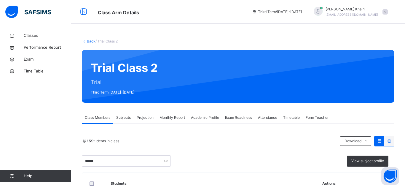
click at [192, 136] on div "15 Students in class Download Pdf Report Excel Report" at bounding box center [238, 140] width 312 height 11
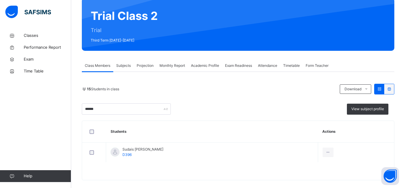
scroll to position [59, 0]
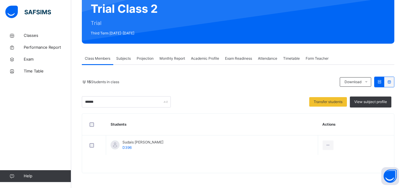
click at [122, 57] on span "Subjects" at bounding box center [123, 58] width 15 height 5
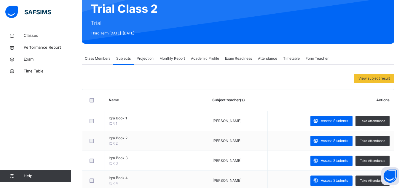
click at [93, 110] on th at bounding box center [93, 100] width 22 height 22
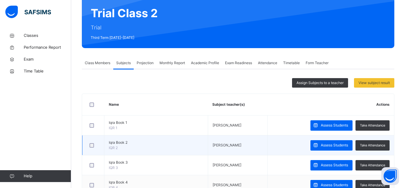
scroll to position [49, 0]
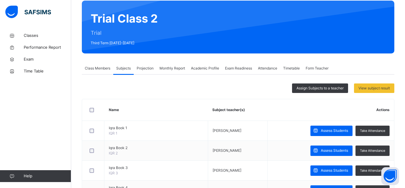
click at [144, 68] on span "Projection" at bounding box center [145, 68] width 17 height 5
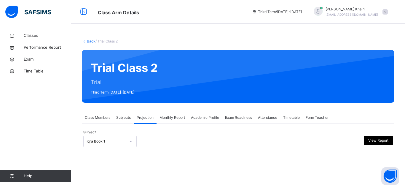
scroll to position [43, 0]
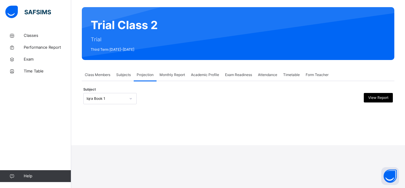
click at [113, 104] on div "Iqra Book 1" at bounding box center [109, 98] width 53 height 11
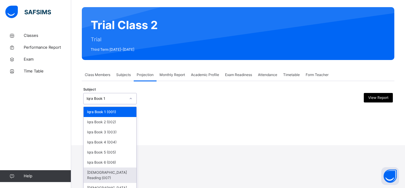
click at [108, 170] on div "[DEMOGRAPHIC_DATA] Reading (007)" at bounding box center [110, 174] width 53 height 15
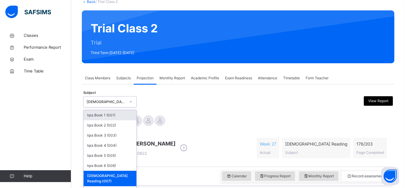
scroll to position [45, 0]
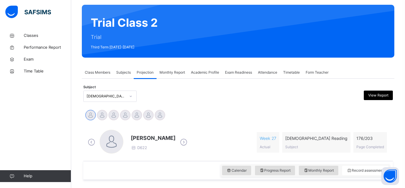
click at [198, 129] on div "Haseef [PERSON_NAME] D622 Week 27 Actual [DEMOGRAPHIC_DATA] Reading Subject 176…" at bounding box center [238, 142] width 306 height 34
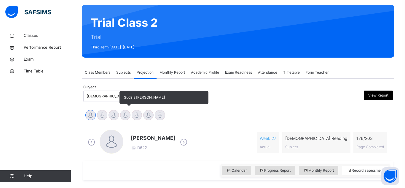
click at [123, 116] on div at bounding box center [125, 115] width 10 height 10
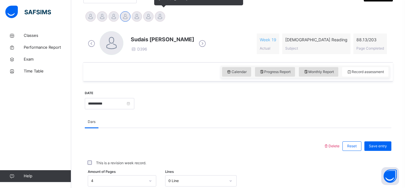
scroll to position [175, 0]
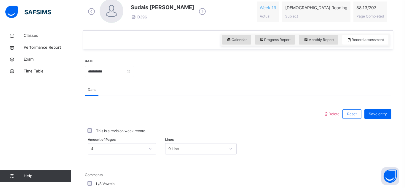
click at [124, 145] on div "4" at bounding box center [122, 148] width 68 height 11
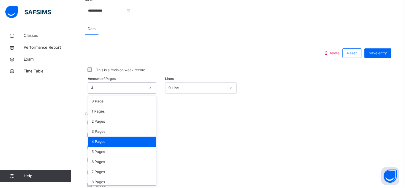
click at [121, 143] on div "4 Pages" at bounding box center [122, 141] width 68 height 10
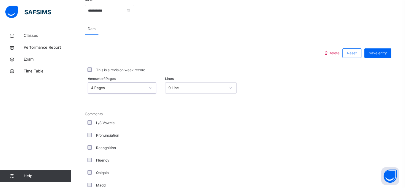
click at [186, 87] on div "0 Line" at bounding box center [196, 87] width 57 height 5
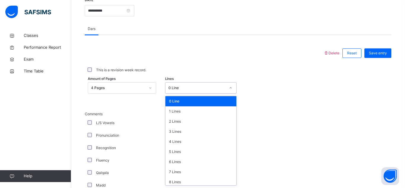
click at [197, 97] on div "0 Line" at bounding box center [200, 101] width 71 height 10
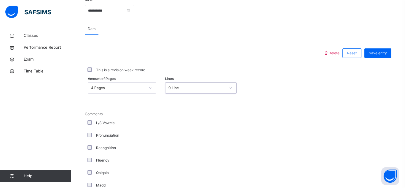
scroll to position [243, 0]
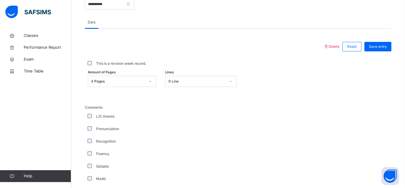
click at [87, 152] on div "Fluency" at bounding box center [158, 153] width 145 height 5
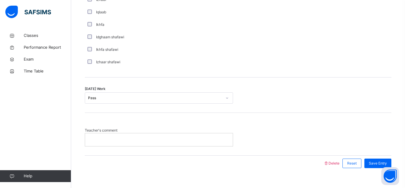
scroll to position [481, 0]
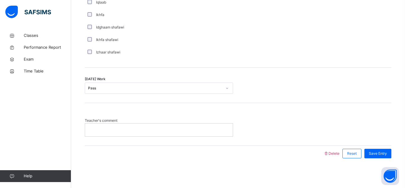
click at [144, 132] on p at bounding box center [159, 129] width 139 height 5
click at [329, 147] on div "Delete Reset Save Entry" at bounding box center [357, 153] width 68 height 15
click at [349, 149] on div "Reset" at bounding box center [351, 152] width 19 height 9
click at [377, 151] on span "Save Entry" at bounding box center [378, 153] width 18 height 5
click at [221, 130] on p at bounding box center [159, 129] width 139 height 5
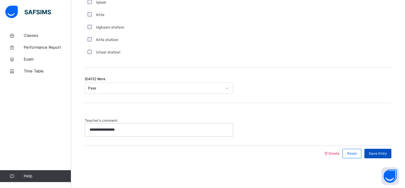
click at [381, 152] on span "Save Entry" at bounding box center [378, 153] width 18 height 5
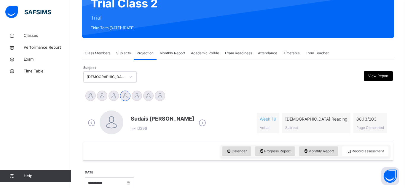
scroll to position [57, 0]
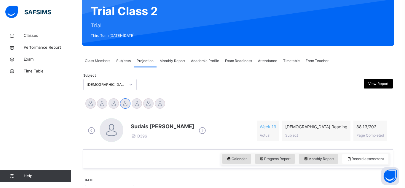
click at [114, 88] on div "[DEMOGRAPHIC_DATA] Reading (007)" at bounding box center [104, 84] width 41 height 9
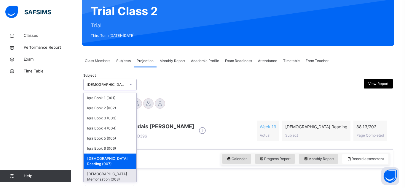
click at [130, 169] on div "[DEMOGRAPHIC_DATA] Memorisation (008)" at bounding box center [110, 176] width 53 height 15
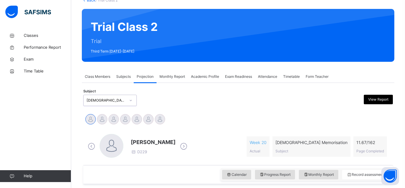
scroll to position [41, 0]
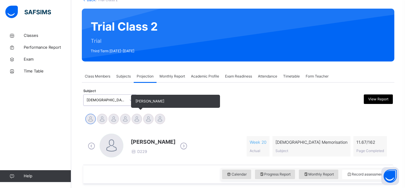
click at [141, 115] on div "[PERSON_NAME]" at bounding box center [137, 119] width 12 height 13
click at [150, 114] on div at bounding box center [148, 119] width 10 height 10
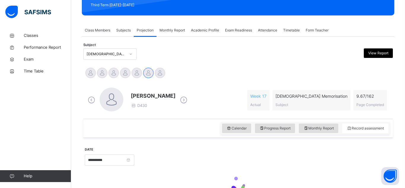
scroll to position [90, 0]
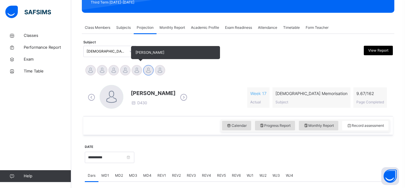
click at [139, 67] on div at bounding box center [137, 70] width 10 height 10
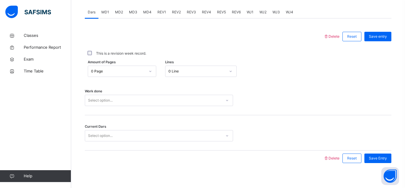
scroll to position [258, 0]
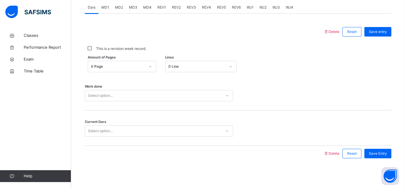
click at [214, 58] on div "Amount of Pages 0 Page Lines 0 Line" at bounding box center [238, 66] width 306 height 17
click at [209, 61] on div "0 Line" at bounding box center [200, 66] width 71 height 11
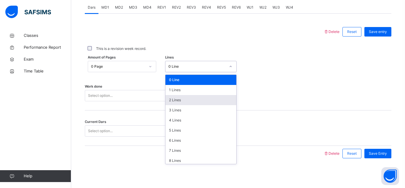
click at [197, 101] on div "2 Lines" at bounding box center [200, 100] width 71 height 10
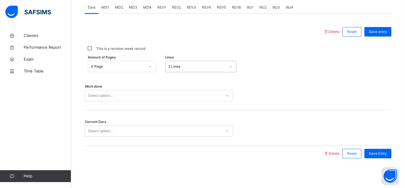
click at [139, 95] on div "Select option..." at bounding box center [153, 95] width 136 height 9
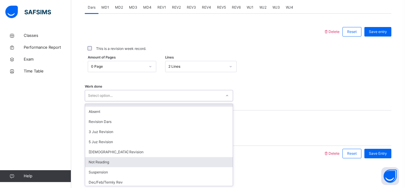
scroll to position [0, 0]
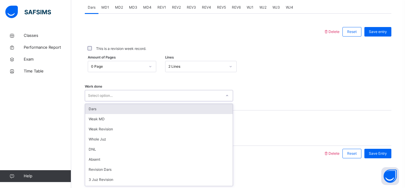
click at [162, 110] on div "Dars" at bounding box center [159, 109] width 148 height 10
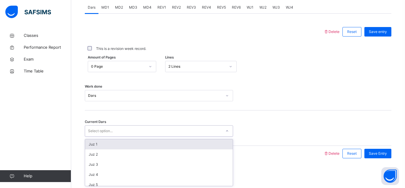
click at [156, 133] on div "Select option..." at bounding box center [153, 130] width 136 height 9
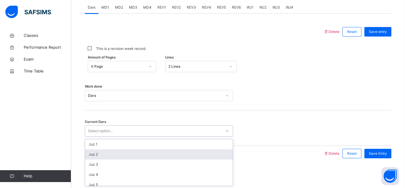
scroll to position [256, 0]
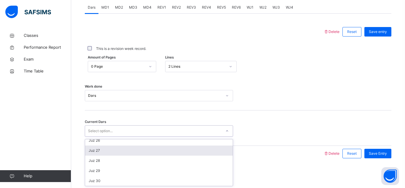
click at [143, 148] on div "Juz 27" at bounding box center [159, 150] width 148 height 10
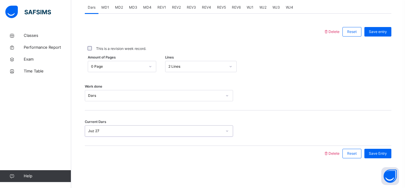
click at [379, 160] on div "Save Entry" at bounding box center [376, 153] width 30 height 15
click at [379, 156] on div "Save Entry" at bounding box center [377, 152] width 27 height 9
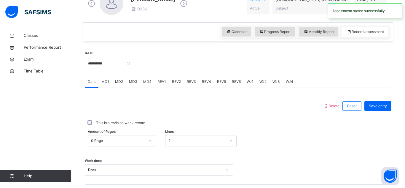
scroll to position [183, 0]
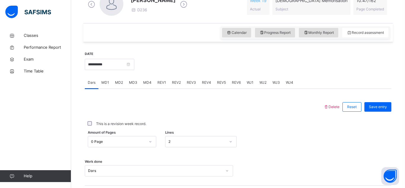
click at [143, 80] on span "MD4" at bounding box center [147, 82] width 8 height 5
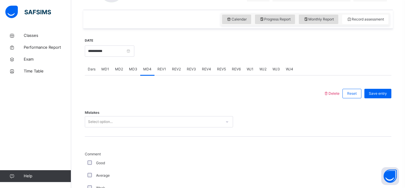
click at [144, 127] on div "Select option..." at bounding box center [159, 121] width 148 height 11
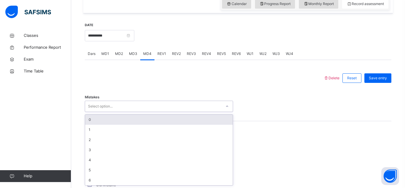
click at [112, 119] on div "0" at bounding box center [159, 119] width 148 height 10
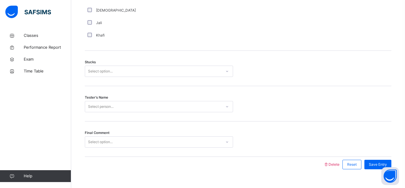
scroll to position [484, 0]
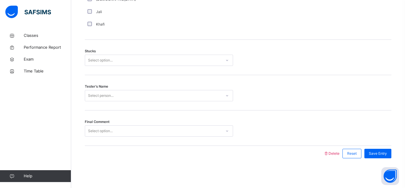
click at [112, 57] on div "Select option..." at bounding box center [100, 60] width 25 height 11
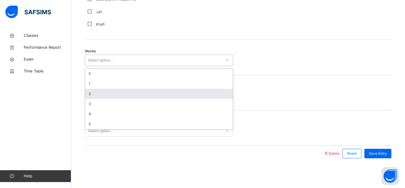
click at [112, 89] on div "2" at bounding box center [159, 94] width 148 height 10
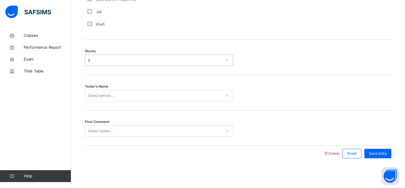
click at [118, 62] on div "2" at bounding box center [155, 59] width 134 height 5
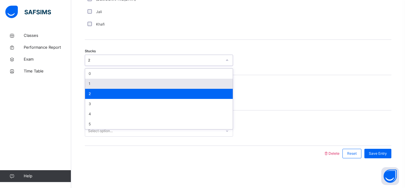
click at [115, 82] on div "1" at bounding box center [159, 84] width 148 height 10
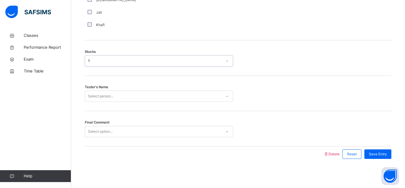
click at [151, 101] on div "Tester's Name Select person..." at bounding box center [238, 93] width 306 height 35
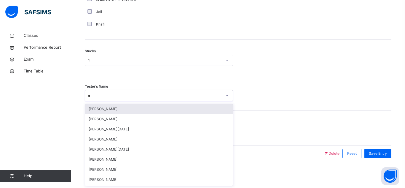
type input "**"
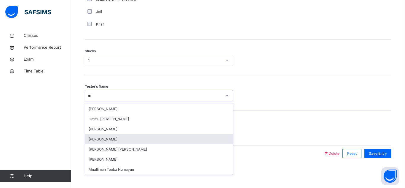
click at [97, 143] on div "[PERSON_NAME]" at bounding box center [159, 139] width 148 height 10
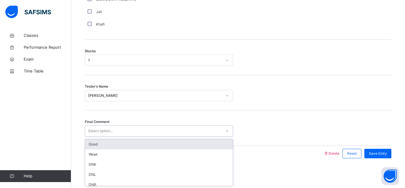
click at [153, 130] on div "Select option..." at bounding box center [153, 130] width 136 height 9
click at [153, 140] on div "Good" at bounding box center [159, 144] width 148 height 10
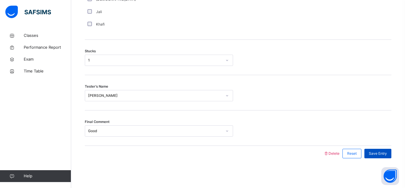
click at [377, 151] on span "Save Entry" at bounding box center [378, 153] width 18 height 5
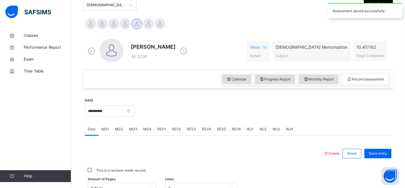
scroll to position [135, 0]
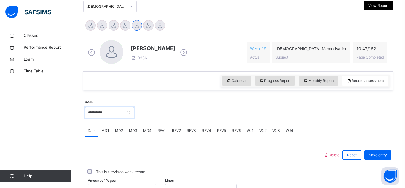
click at [124, 116] on input "**********" at bounding box center [109, 112] width 49 height 11
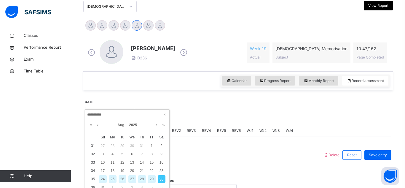
click at [153, 176] on div "29" at bounding box center [152, 179] width 8 height 8
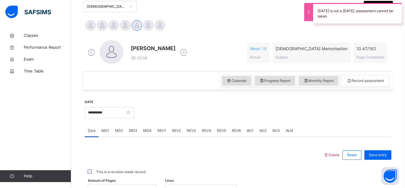
click at [129, 106] on div "**********" at bounding box center [109, 111] width 49 height 25
click at [127, 111] on input "**********" at bounding box center [109, 112] width 49 height 11
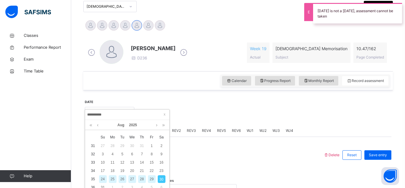
click at [131, 181] on div "27" at bounding box center [132, 179] width 8 height 8
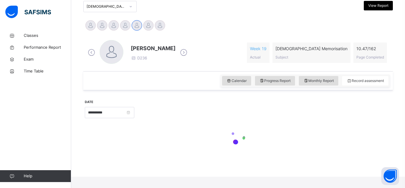
scroll to position [123, 0]
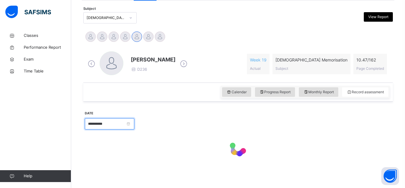
click at [108, 128] on input "**********" at bounding box center [109, 123] width 49 height 11
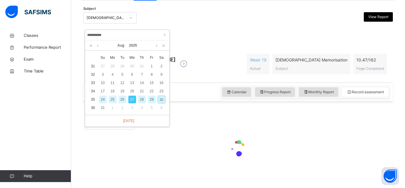
click at [177, 147] on div at bounding box center [238, 148] width 306 height 25
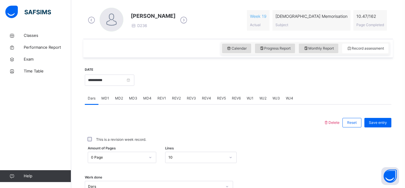
scroll to position [164, 0]
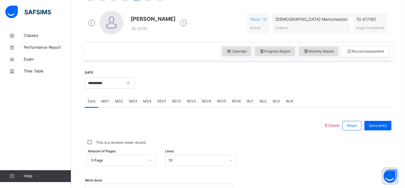
click at [175, 156] on div "10" at bounding box center [200, 159] width 71 height 11
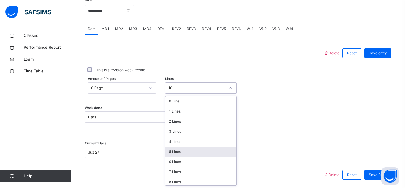
scroll to position [72, 0]
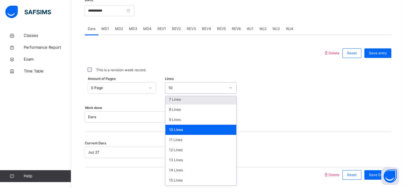
click at [269, 58] on div at bounding box center [204, 52] width 233 height 15
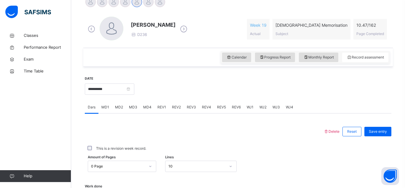
scroll to position [156, 0]
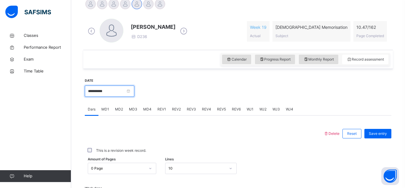
click at [111, 87] on input "**********" at bounding box center [109, 90] width 49 height 11
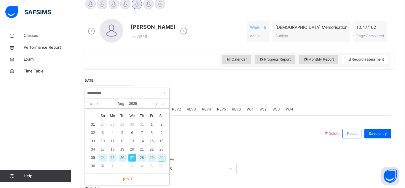
click at [163, 156] on div "30" at bounding box center [162, 158] width 8 height 8
type input "**********"
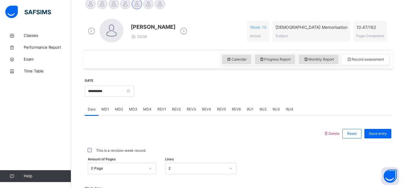
click at [129, 104] on div "MD3" at bounding box center [133, 109] width 14 height 12
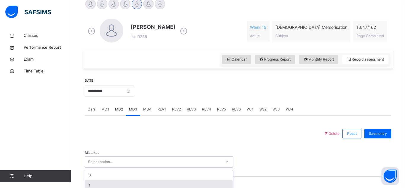
click at [161, 163] on div "option 1 focused, 2 of 7. 7 results available. Use Up and Down to choose option…" at bounding box center [159, 161] width 148 height 11
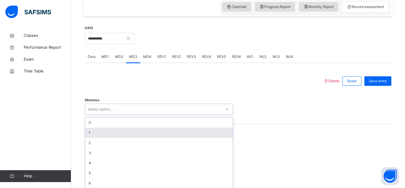
scroll to position [211, 0]
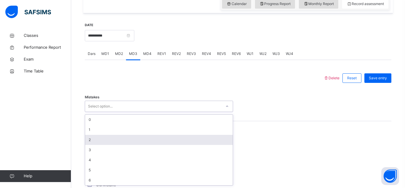
click at [159, 140] on div "2" at bounding box center [159, 140] width 148 height 10
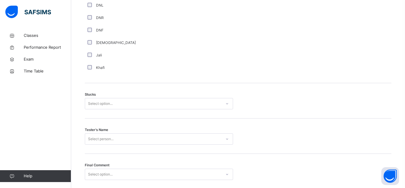
scroll to position [484, 0]
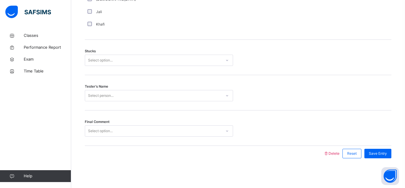
click at [144, 61] on div "Select option..." at bounding box center [153, 60] width 136 height 9
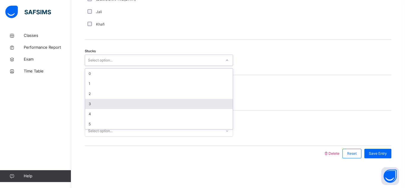
click at [145, 106] on div "3" at bounding box center [159, 104] width 148 height 10
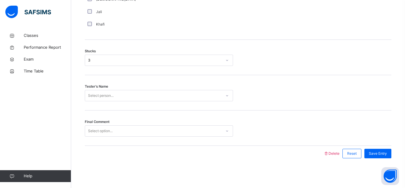
click at [157, 97] on div "Select person..." at bounding box center [153, 95] width 136 height 9
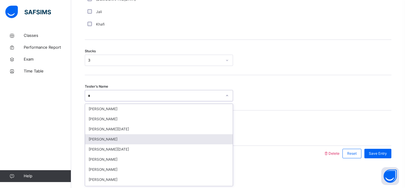
type input "**"
click at [113, 143] on div "[PERSON_NAME]" at bounding box center [159, 139] width 148 height 10
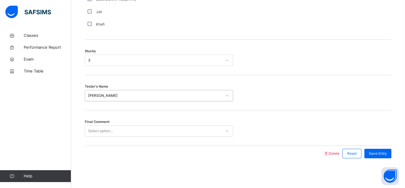
click at [195, 128] on div "Select option..." at bounding box center [153, 130] width 136 height 9
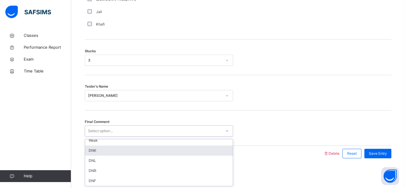
scroll to position [0, 0]
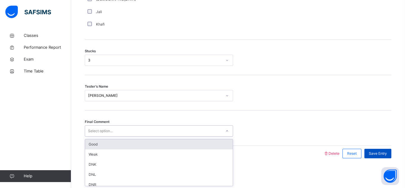
click at [384, 157] on div "Save Entry" at bounding box center [377, 152] width 27 height 9
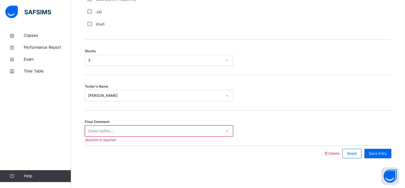
click at [170, 130] on div "Select option..." at bounding box center [153, 130] width 136 height 9
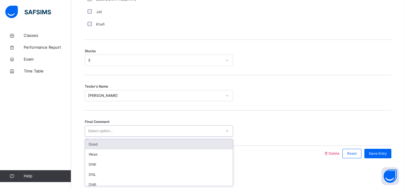
click at [151, 141] on div "Good" at bounding box center [159, 144] width 148 height 10
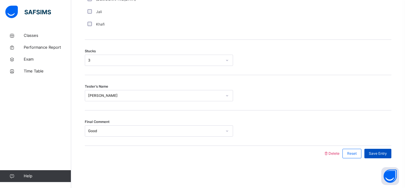
click at [376, 157] on div "Save Entry" at bounding box center [377, 152] width 27 height 9
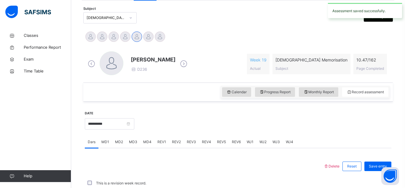
scroll to position [258, 0]
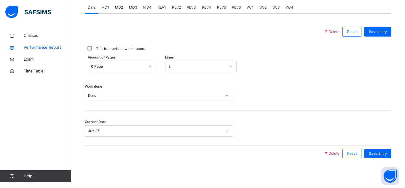
click at [31, 46] on span "Performance Report" at bounding box center [47, 47] width 47 height 6
select select "****"
select select "*"
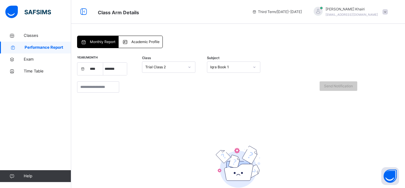
click at [223, 66] on div "Iqra Book 1" at bounding box center [229, 66] width 39 height 5
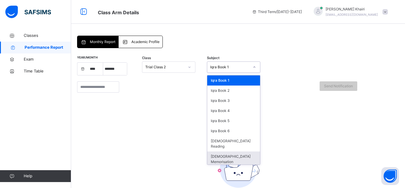
click at [242, 151] on div "[DEMOGRAPHIC_DATA] Memorisation" at bounding box center [233, 158] width 53 height 15
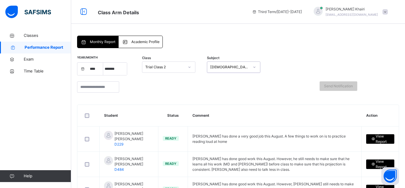
click at [138, 39] on div "Academic Profile" at bounding box center [141, 42] width 44 height 12
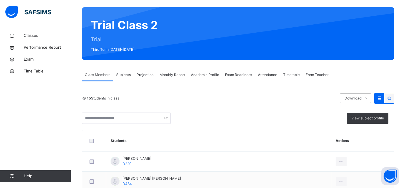
scroll to position [41, 0]
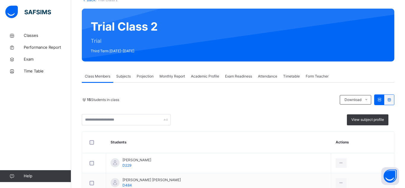
click at [128, 74] on span "Subjects" at bounding box center [123, 76] width 15 height 5
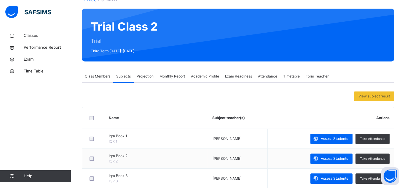
click at [143, 75] on span "Projection" at bounding box center [145, 76] width 17 height 5
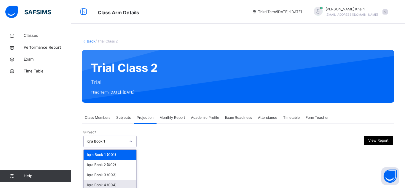
click at [119, 145] on div "option Iqra Book 4 (004) focused, 4 of 8. 8 results available. Use Up and Down …" at bounding box center [109, 140] width 53 height 11
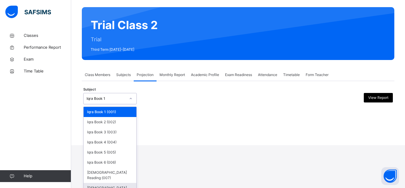
click at [123, 184] on div "[DEMOGRAPHIC_DATA] Memorisation (008)" at bounding box center [110, 190] width 53 height 15
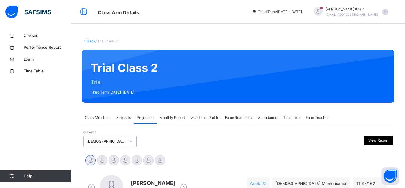
click at [0, 0] on div "Log me out Resume" at bounding box center [0, 0] width 0 height 0
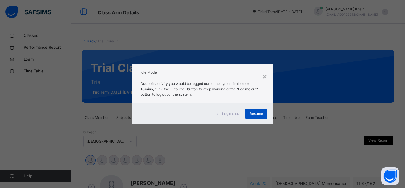
click at [247, 114] on div "Resume" at bounding box center [256, 113] width 22 height 9
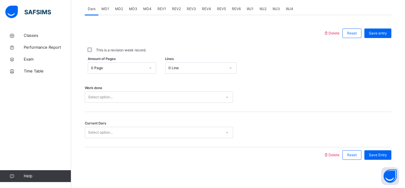
scroll to position [255, 0]
click at [213, 66] on div "0 Line" at bounding box center [196, 68] width 57 height 5
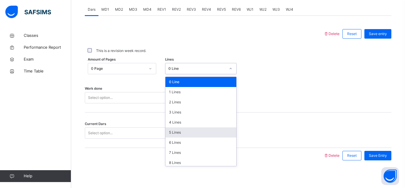
click at [183, 129] on div "5 Lines" at bounding box center [200, 132] width 71 height 10
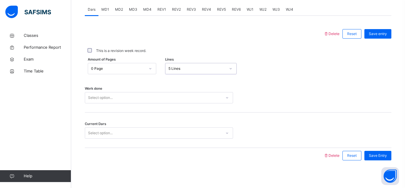
click at [179, 94] on div "Select option..." at bounding box center [153, 97] width 136 height 9
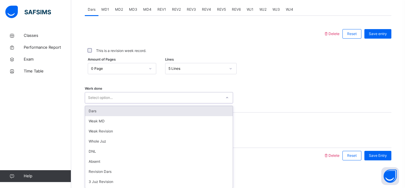
scroll to position [258, 0]
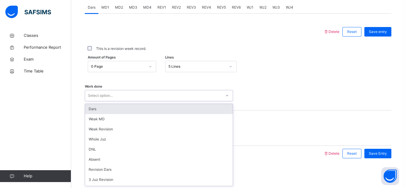
click at [146, 111] on div "Dars" at bounding box center [159, 109] width 148 height 10
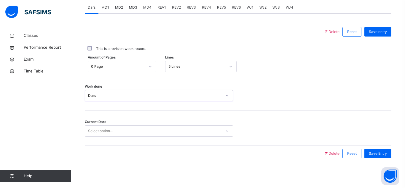
click at [127, 131] on div "Select option..." at bounding box center [153, 130] width 136 height 9
click at [92, 127] on div "Select option..." at bounding box center [100, 130] width 25 height 11
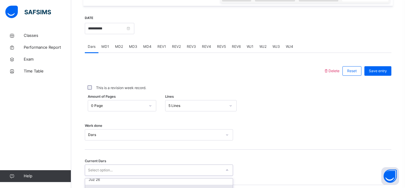
scroll to position [258, 0]
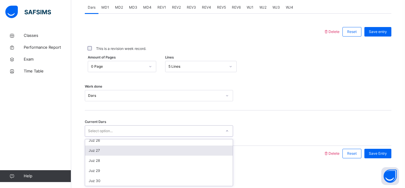
click at [120, 147] on div "Juz 27" at bounding box center [159, 150] width 148 height 10
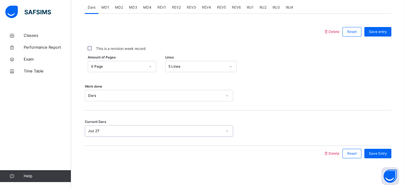
click at [374, 147] on div "Save Entry" at bounding box center [376, 153] width 30 height 15
click at [372, 152] on span "Save Entry" at bounding box center [378, 153] width 18 height 5
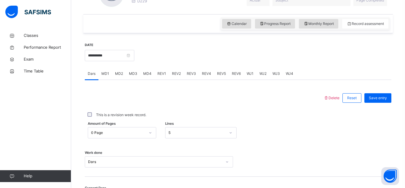
scroll to position [193, 0]
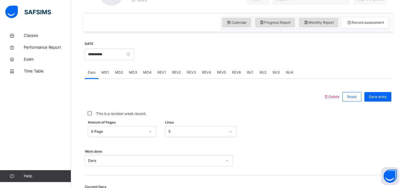
click at [124, 76] on div "MD2" at bounding box center [119, 72] width 14 height 12
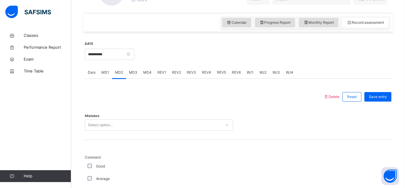
click at [135, 75] on div "MD3" at bounding box center [133, 72] width 14 height 12
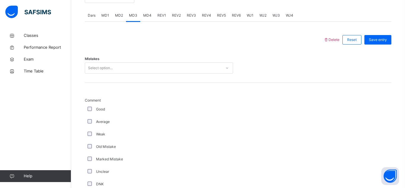
scroll to position [250, 0]
click at [130, 64] on div "Select option..." at bounding box center [153, 67] width 136 height 9
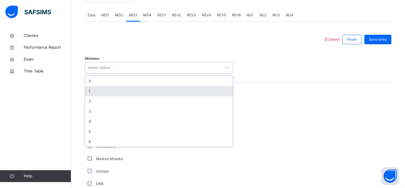
click at [116, 90] on div "1" at bounding box center [159, 91] width 148 height 10
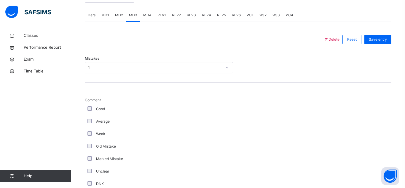
scroll to position [484, 0]
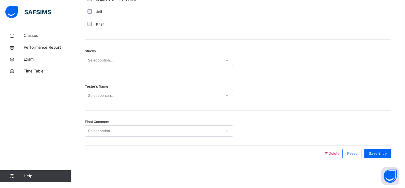
click at [159, 58] on div "Select option..." at bounding box center [153, 60] width 136 height 9
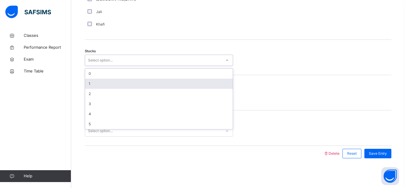
click at [144, 83] on div "1" at bounding box center [159, 84] width 148 height 10
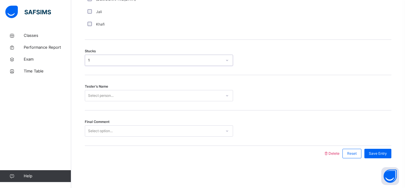
click at [161, 92] on div "Select person..." at bounding box center [153, 95] width 136 height 9
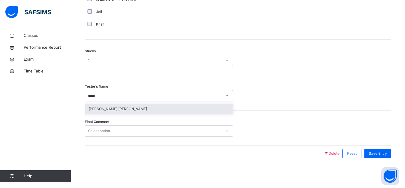
type input "*****"
click at [142, 112] on div "[PERSON_NAME] [PERSON_NAME]" at bounding box center [159, 109] width 148 height 10
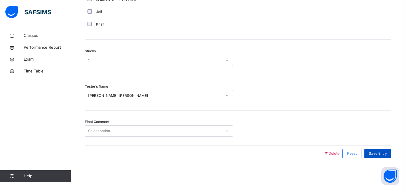
click at [377, 155] on span "Save Entry" at bounding box center [378, 153] width 18 height 5
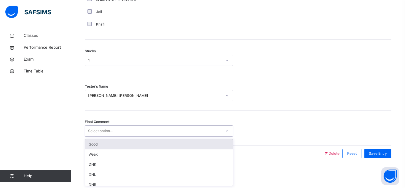
click at [132, 127] on div "Select option..." at bounding box center [153, 130] width 136 height 9
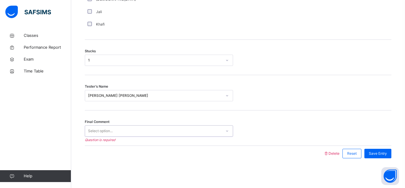
click at [132, 129] on div "Select option..." at bounding box center [153, 130] width 136 height 9
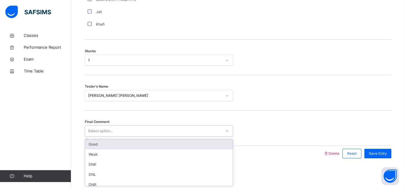
click at [130, 144] on div "Good" at bounding box center [159, 144] width 148 height 10
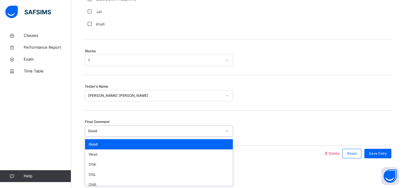
click at [128, 130] on div "Good" at bounding box center [155, 130] width 134 height 5
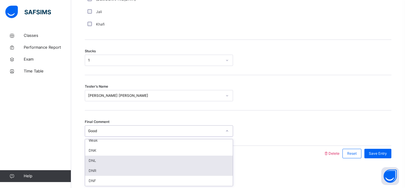
scroll to position [0, 0]
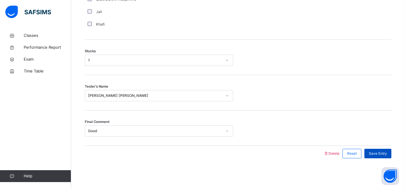
click at [375, 154] on span "Save Entry" at bounding box center [378, 153] width 18 height 5
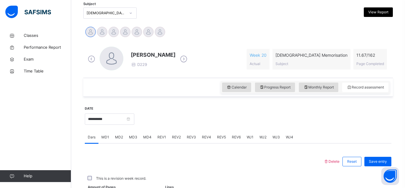
scroll to position [127, 0]
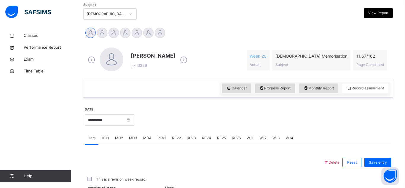
click at [150, 142] on div "MD4" at bounding box center [147, 138] width 14 height 12
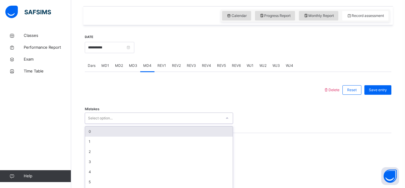
scroll to position [211, 0]
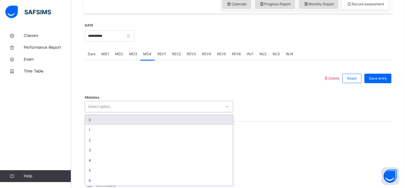
click at [139, 112] on div "option 0 focused, 1 of 7. 7 results available. Use Up and Down to choose option…" at bounding box center [159, 106] width 148 height 11
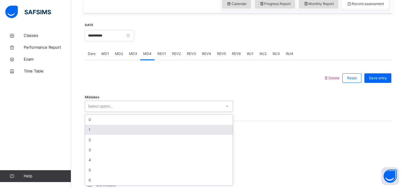
click at [134, 129] on div "1" at bounding box center [159, 129] width 148 height 10
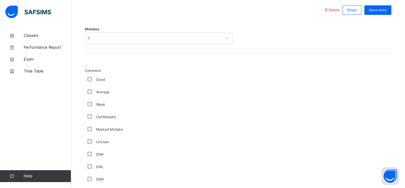
scroll to position [484, 0]
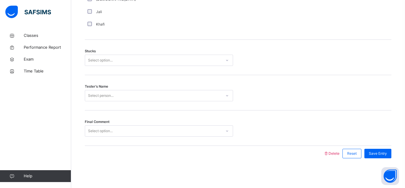
click at [180, 59] on div "Select option..." at bounding box center [153, 60] width 136 height 9
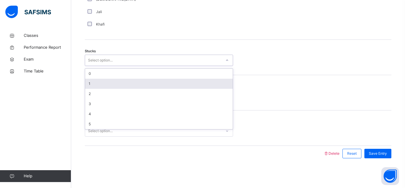
click at [182, 84] on div "1" at bounding box center [159, 84] width 148 height 10
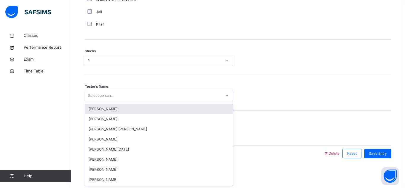
click at [177, 94] on div "Select person..." at bounding box center [153, 95] width 136 height 9
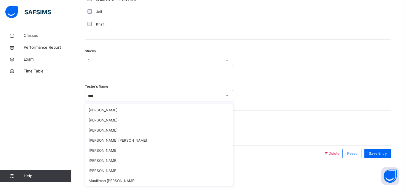
scroll to position [29, 0]
type input "*****"
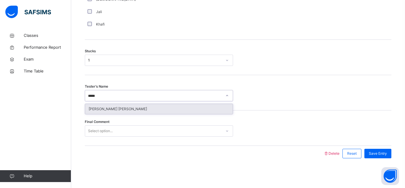
click at [108, 108] on div "[PERSON_NAME] [PERSON_NAME]" at bounding box center [159, 109] width 148 height 10
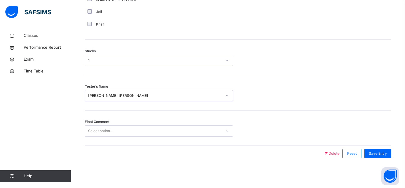
click at [179, 134] on div "Select option..." at bounding box center [153, 130] width 136 height 9
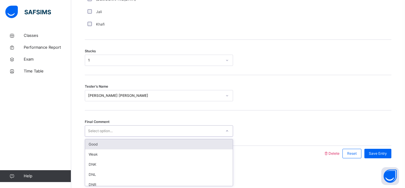
click at [165, 135] on div "Select option..." at bounding box center [159, 130] width 148 height 11
type input "****"
click at [135, 145] on div "Good" at bounding box center [159, 144] width 148 height 10
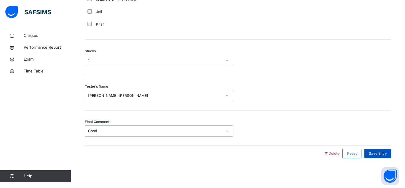
click at [369, 150] on div "Save Entry" at bounding box center [377, 152] width 27 height 9
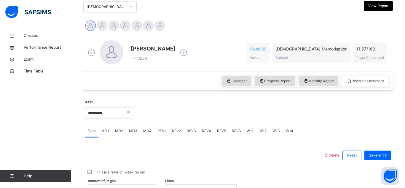
scroll to position [133, 0]
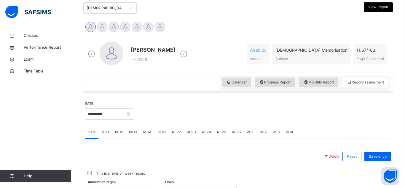
click at [145, 135] on div "MD4" at bounding box center [147, 132] width 14 height 12
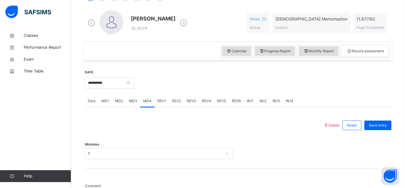
scroll to position [165, 0]
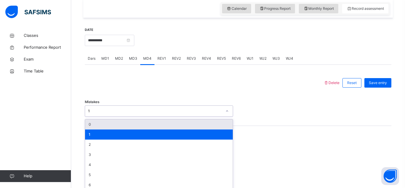
click at [113, 115] on div "Mistakes option 0 focused, 1 of 7. 7 results available. Use Up and Down to choo…" at bounding box center [238, 107] width 306 height 35
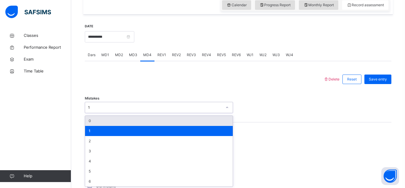
scroll to position [211, 0]
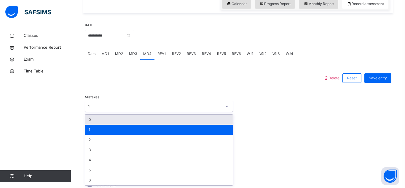
click at [113, 116] on div "0" at bounding box center [159, 119] width 148 height 10
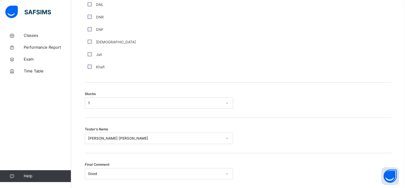
scroll to position [484, 0]
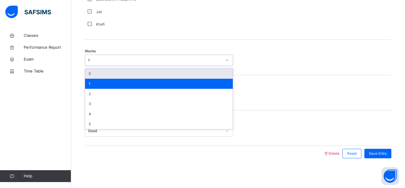
click at [120, 59] on div "1" at bounding box center [155, 59] width 134 height 5
click at [118, 74] on div "0" at bounding box center [159, 73] width 148 height 10
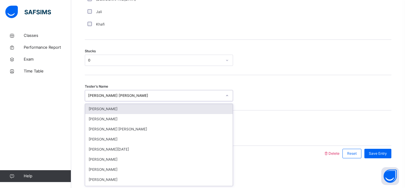
click at [129, 95] on div "[PERSON_NAME] [PERSON_NAME]" at bounding box center [155, 95] width 134 height 5
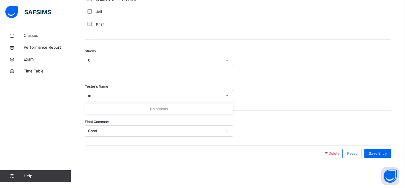
type input "*"
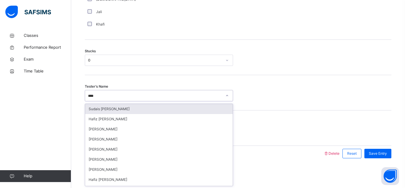
type input "*****"
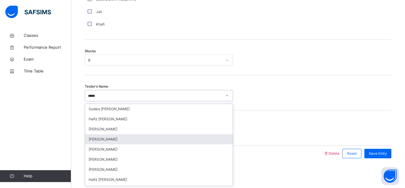
click at [119, 134] on div "[PERSON_NAME]" at bounding box center [159, 139] width 148 height 10
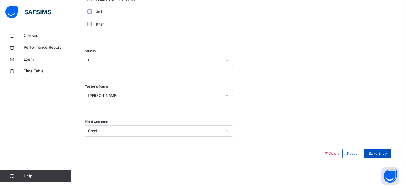
click at [372, 149] on div "Save Entry" at bounding box center [377, 152] width 27 height 9
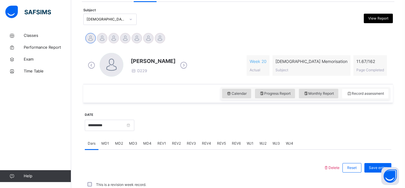
scroll to position [122, 0]
click at [103, 124] on input "**********" at bounding box center [109, 124] width 49 height 11
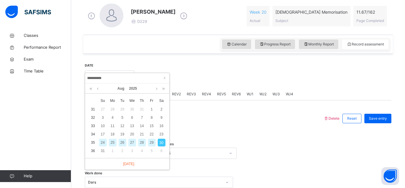
scroll to position [172, 0]
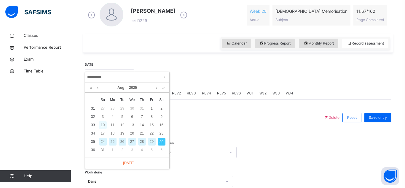
click at [102, 127] on div "10" at bounding box center [103, 125] width 8 height 8
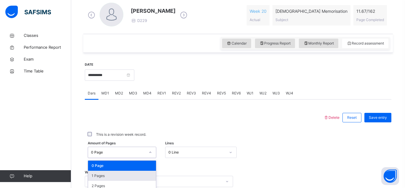
click at [118, 154] on div "option 1 Pages focused, 2 of 163. 163 results available. Use Up and Down to cho…" at bounding box center [122, 151] width 68 height 11
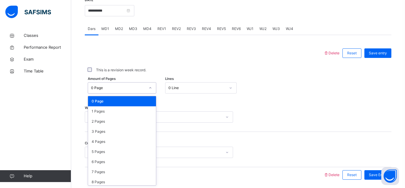
click at [202, 56] on div at bounding box center [204, 52] width 233 height 15
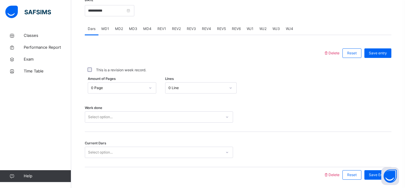
click at [147, 29] on span "MD4" at bounding box center [147, 28] width 8 height 5
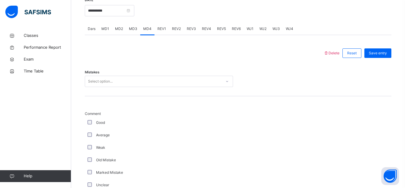
click at [91, 30] on span "Dars" at bounding box center [92, 28] width 8 height 5
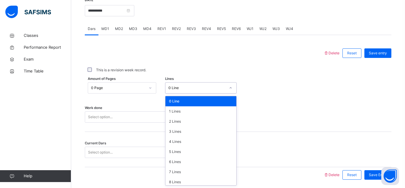
click at [192, 84] on div "0 Line" at bounding box center [195, 87] width 60 height 9
click at [198, 103] on div "0 Line" at bounding box center [200, 101] width 71 height 10
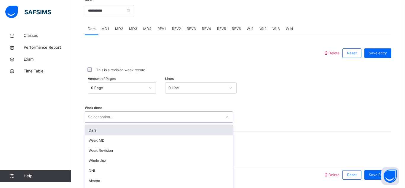
scroll to position [258, 0]
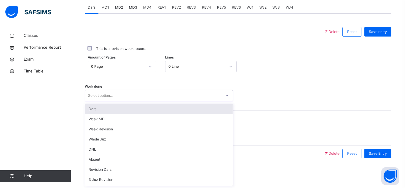
click at [165, 101] on div "option Dars focused, 1 of 14. 14 results available. Use Up and Down to choose o…" at bounding box center [159, 95] width 148 height 11
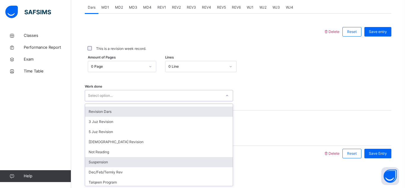
scroll to position [59, 0]
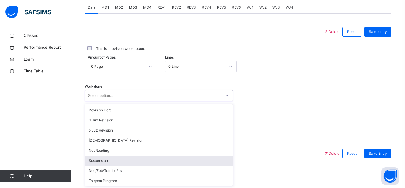
click at [111, 162] on div "Suspension" at bounding box center [159, 160] width 148 height 10
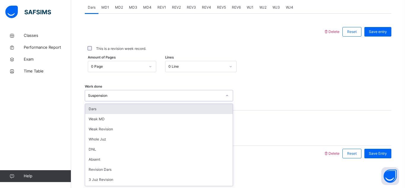
click at [132, 92] on div "Suspension" at bounding box center [153, 95] width 136 height 9
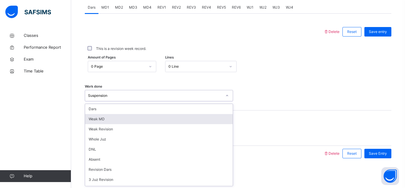
click at [124, 117] on div "Weak MD" at bounding box center [159, 119] width 148 height 10
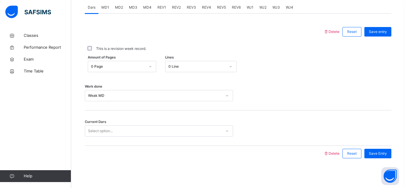
drag, startPoint x: 139, startPoint y: 79, endPoint x: 139, endPoint y: 85, distance: 6.2
click at [139, 85] on div "Work done Weak MD" at bounding box center [238, 92] width 306 height 35
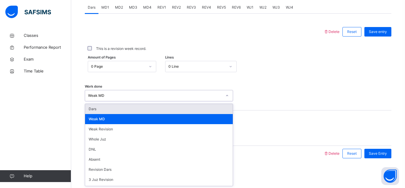
click at [143, 95] on div "Weak MD" at bounding box center [155, 95] width 134 height 5
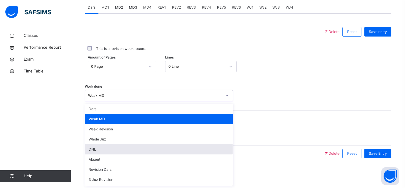
click at [115, 152] on div "DNL" at bounding box center [159, 149] width 148 height 10
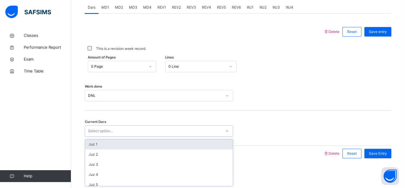
click at [202, 126] on div "Select option..." at bounding box center [159, 130] width 148 height 11
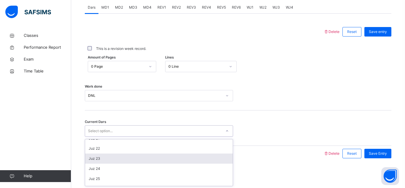
scroll to position [256, 0]
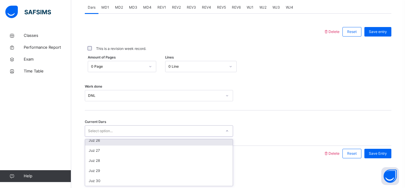
click at [125, 144] on div "Juz 26" at bounding box center [159, 140] width 148 height 10
click at [130, 134] on div "Juz 26" at bounding box center [153, 130] width 136 height 9
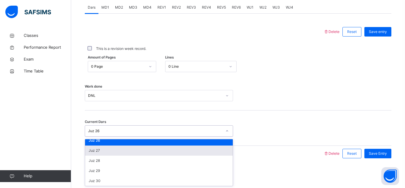
click at [104, 149] on div "Juz 27" at bounding box center [159, 150] width 148 height 10
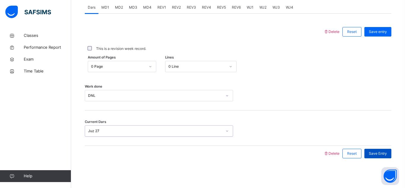
click at [375, 151] on span "Save Entry" at bounding box center [378, 153] width 18 height 5
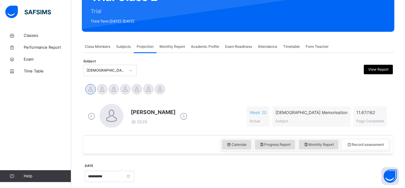
scroll to position [71, 0]
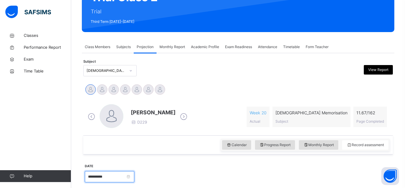
click at [104, 173] on input "**********" at bounding box center [109, 176] width 49 height 11
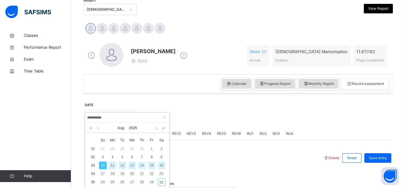
scroll to position [177, 0]
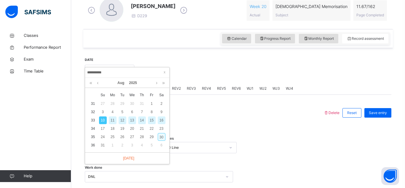
click at [159, 138] on div "30" at bounding box center [162, 137] width 8 height 8
type input "**********"
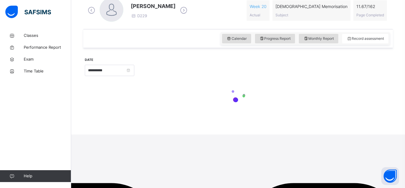
scroll to position [123, 0]
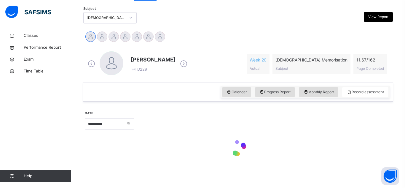
click at [126, 13] on div at bounding box center [131, 17] width 10 height 9
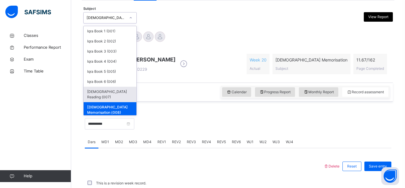
click at [104, 96] on div "[DEMOGRAPHIC_DATA] Reading (007)" at bounding box center [110, 94] width 53 height 15
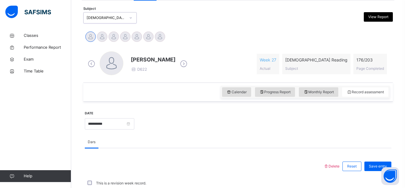
scroll to position [124, 0]
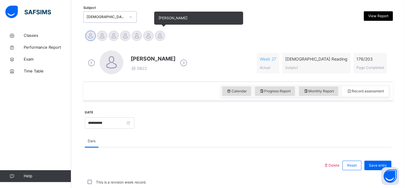
click at [164, 38] on div at bounding box center [160, 36] width 10 height 10
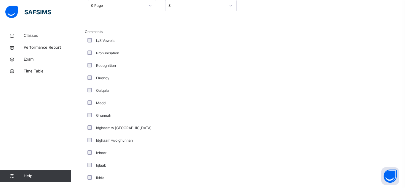
scroll to position [320, 0]
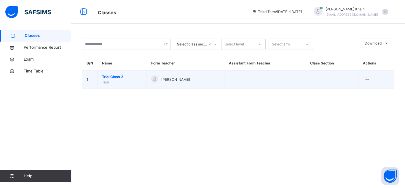
click at [134, 84] on td "Trial Class 2 Trial" at bounding box center [122, 80] width 49 height 18
click at [106, 76] on span "Trial Class 2" at bounding box center [122, 76] width 40 height 5
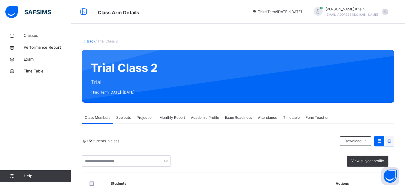
scroll to position [3, 0]
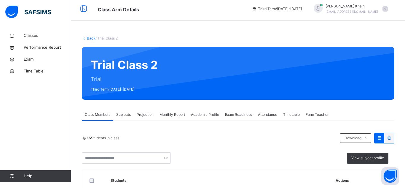
click at [154, 113] on div "Projection" at bounding box center [145, 114] width 23 height 12
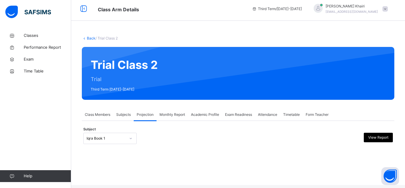
scroll to position [0, 0]
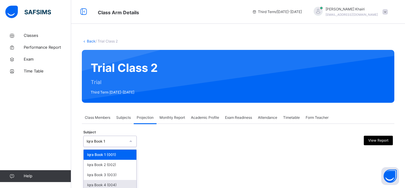
click at [132, 140] on div "option Iqra Book 4 (004) focused, 4 of 8. 8 results available. Use Up and Down …" at bounding box center [109, 140] width 53 height 11
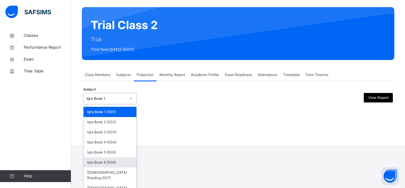
click at [126, 160] on div "Iqra Book 6 (006)" at bounding box center [110, 162] width 53 height 10
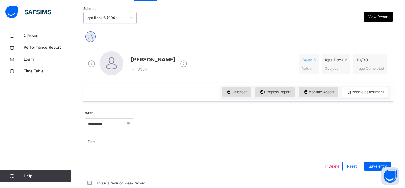
scroll to position [122, 0]
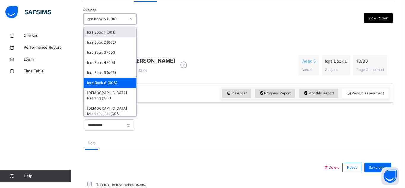
click at [109, 16] on div "Iqra Book 6 (006)" at bounding box center [106, 18] width 39 height 5
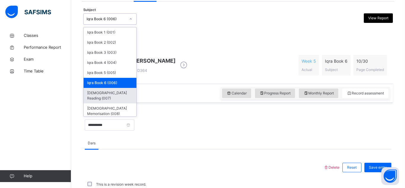
click at [93, 93] on div "[DEMOGRAPHIC_DATA] Reading (007)" at bounding box center [110, 95] width 53 height 15
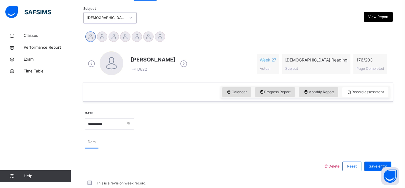
scroll to position [122, 0]
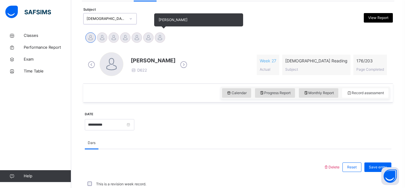
click at [160, 36] on div at bounding box center [160, 37] width 10 height 10
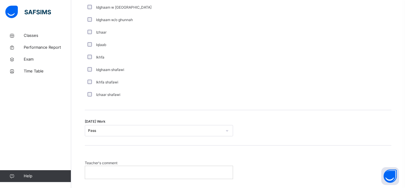
scroll to position [440, 0]
click at [169, 177] on div at bounding box center [159, 171] width 148 height 12
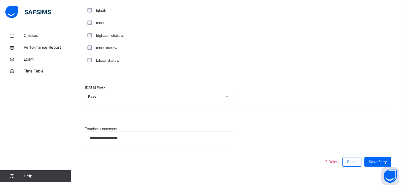
scroll to position [473, 0]
click at [140, 137] on p "**********" at bounding box center [159, 137] width 139 height 5
click at [380, 157] on div "Save Entry" at bounding box center [377, 160] width 27 height 9
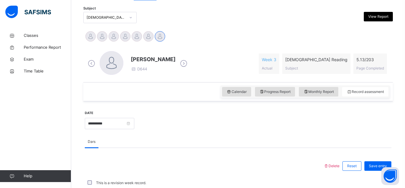
scroll to position [124, 0]
click at [375, 164] on span "Save entry" at bounding box center [378, 165] width 18 height 5
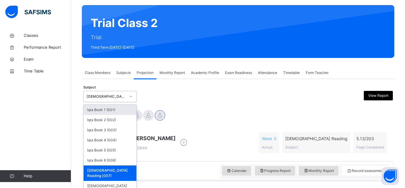
scroll to position [45, 0]
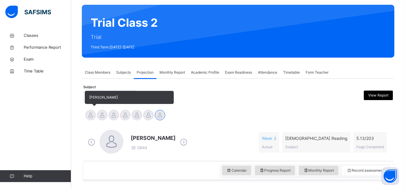
click at [90, 116] on div at bounding box center [90, 115] width 10 height 10
click at [102, 118] on div at bounding box center [102, 115] width 10 height 10
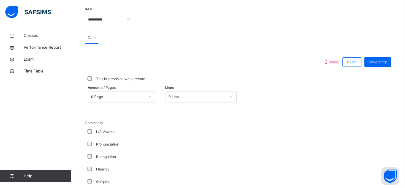
click at [118, 102] on div "0 Page" at bounding box center [122, 96] width 68 height 11
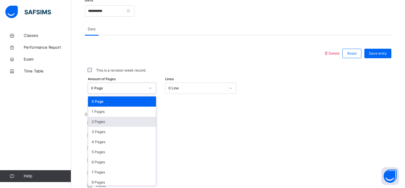
scroll to position [236, 0]
click at [117, 116] on div "2 Pages" at bounding box center [122, 121] width 68 height 10
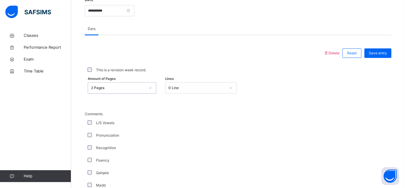
click at [210, 85] on div "0 Line" at bounding box center [196, 87] width 57 height 5
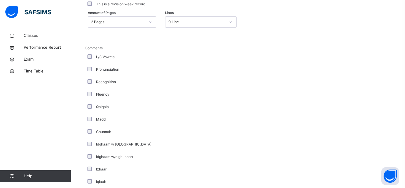
scroll to position [291, 0]
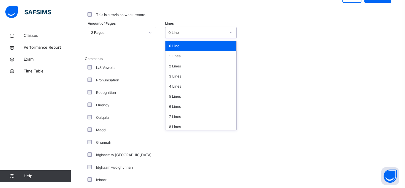
click at [204, 32] on div "0 Line" at bounding box center [196, 32] width 57 height 5
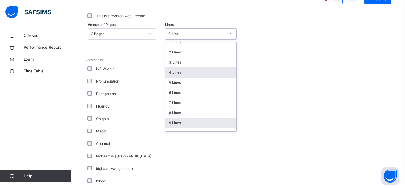
scroll to position [25, 0]
click at [201, 120] on div "10 Lines" at bounding box center [200, 123] width 71 height 10
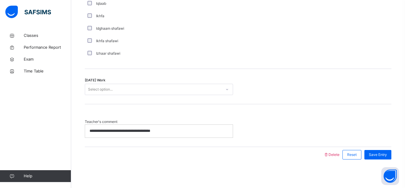
scroll to position [481, 0]
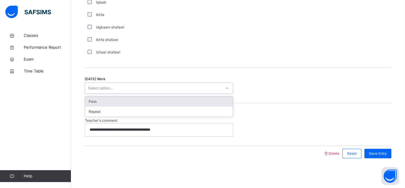
click at [95, 85] on div "Select option..." at bounding box center [100, 87] width 25 height 11
click at [94, 102] on div "Pass" at bounding box center [159, 101] width 148 height 10
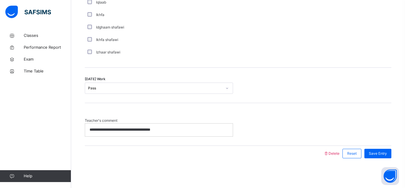
click at [165, 127] on p "**********" at bounding box center [159, 129] width 139 height 5
click at [115, 133] on div at bounding box center [159, 129] width 148 height 12
click at [381, 154] on span "Save Entry" at bounding box center [378, 153] width 18 height 5
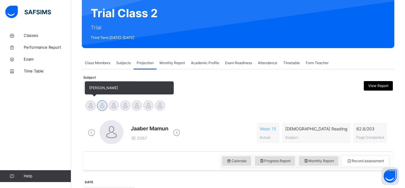
scroll to position [54, 0]
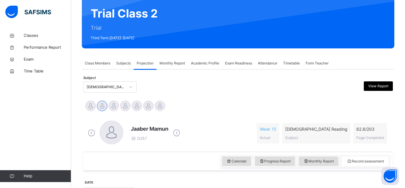
click at [95, 84] on div "[DEMOGRAPHIC_DATA] Reading (007)" at bounding box center [104, 86] width 41 height 9
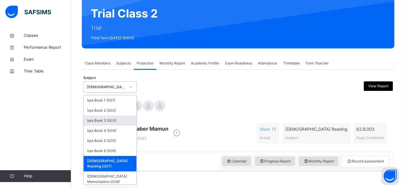
click at [99, 121] on div "Iqra Book 3 (003)" at bounding box center [110, 120] width 53 height 10
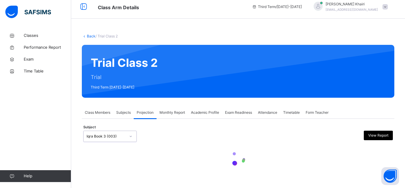
scroll to position [0, 0]
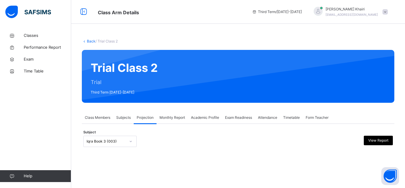
click at [87, 153] on div "Back / Trial Class 2 Trial Class 2 Trial Third Term [DATE]-[DATE] Class Members…" at bounding box center [238, 99] width 334 height 138
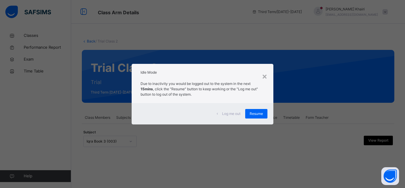
click at [255, 119] on div "Log me out Resume" at bounding box center [203, 113] width 142 height 21
click at [252, 115] on span "Resume" at bounding box center [256, 113] width 13 height 5
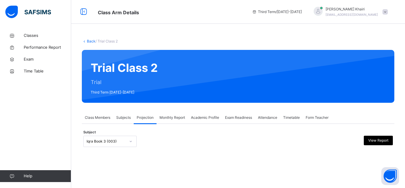
scroll to position [43, 0]
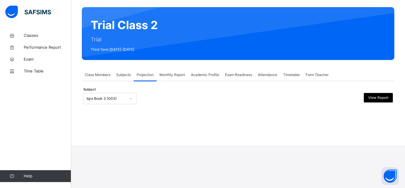
click at [103, 104] on div "Iqra Book 3 (003)" at bounding box center [109, 98] width 53 height 11
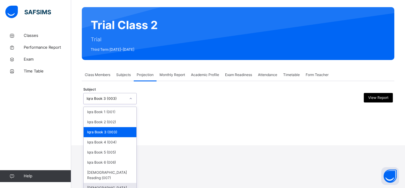
click at [100, 184] on div "[DEMOGRAPHIC_DATA] Memorisation (008)" at bounding box center [110, 190] width 53 height 15
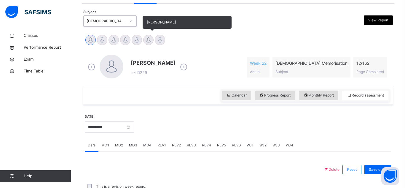
scroll to position [116, 0]
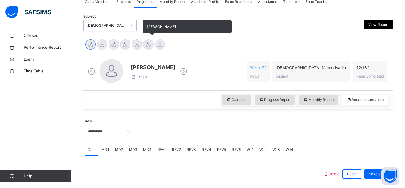
click at [147, 43] on div at bounding box center [148, 44] width 10 height 10
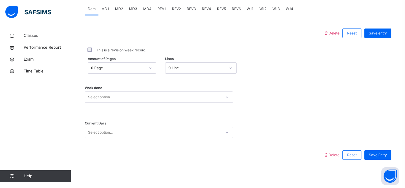
scroll to position [258, 0]
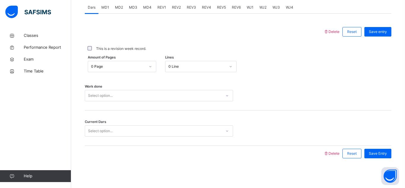
click at [198, 66] on div "0 Line" at bounding box center [196, 66] width 57 height 5
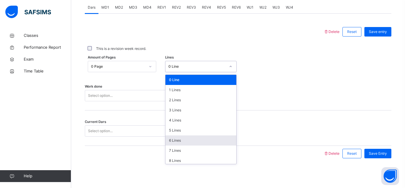
click at [181, 144] on div "6 Lines" at bounding box center [200, 140] width 71 height 10
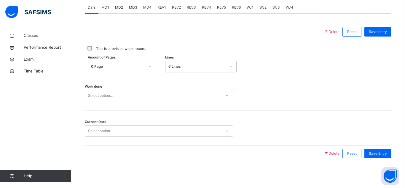
click at [216, 65] on div "6 Lines" at bounding box center [196, 66] width 57 height 5
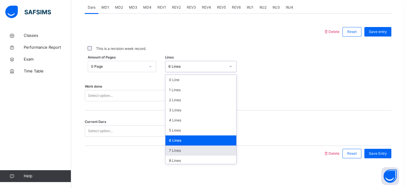
click at [218, 146] on div "7 Lines" at bounding box center [200, 150] width 71 height 10
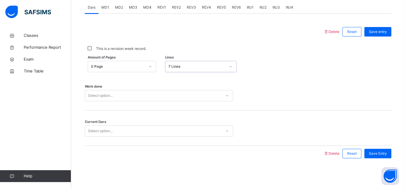
click at [92, 93] on div "Select option..." at bounding box center [100, 95] width 25 height 11
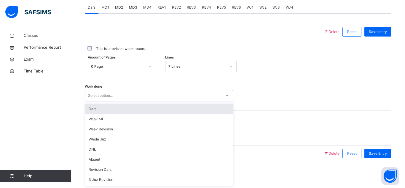
click at [98, 108] on div "Dars" at bounding box center [159, 109] width 148 height 10
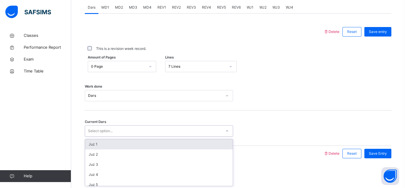
click at [106, 133] on div "Select option..." at bounding box center [100, 130] width 25 height 11
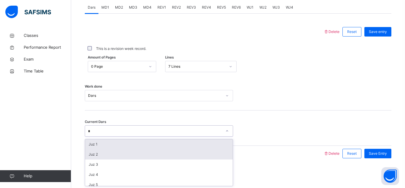
type input "**"
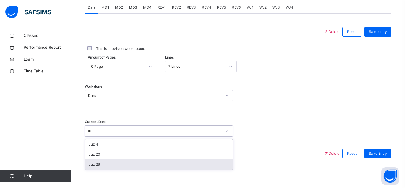
click at [92, 165] on div "Juz 29" at bounding box center [159, 164] width 148 height 10
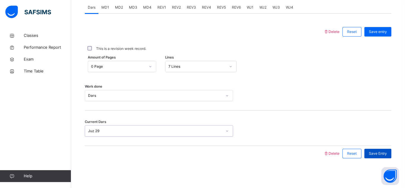
click at [368, 154] on div "Save Entry" at bounding box center [377, 152] width 27 height 9
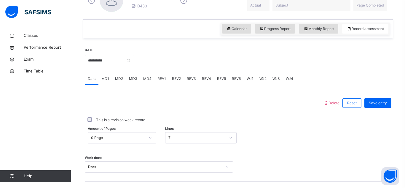
scroll to position [186, 0]
click at [147, 78] on span "MD4" at bounding box center [147, 78] width 8 height 5
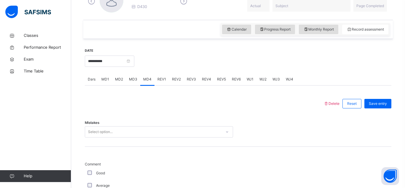
click at [124, 132] on div "Select option..." at bounding box center [159, 131] width 148 height 11
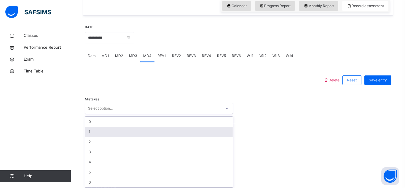
scroll to position [211, 0]
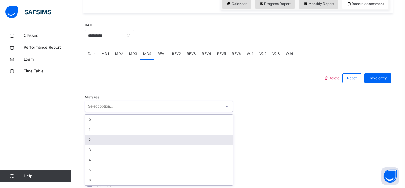
click at [124, 138] on div "2" at bounding box center [159, 140] width 148 height 10
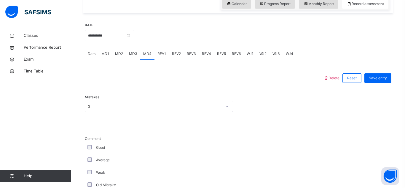
scroll to position [484, 0]
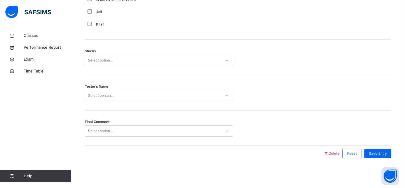
click at [193, 64] on div "Select option..." at bounding box center [153, 60] width 136 height 9
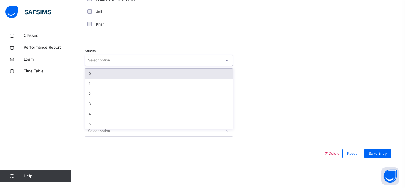
click at [194, 73] on div "0" at bounding box center [159, 73] width 148 height 10
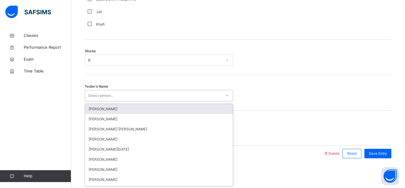
click at [183, 94] on div "Select person..." at bounding box center [153, 95] width 136 height 9
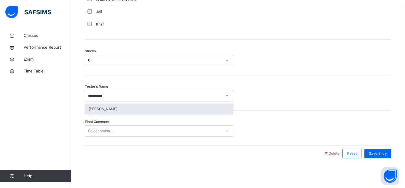
type input "**********"
click at [127, 111] on div "[PERSON_NAME]" at bounding box center [159, 109] width 148 height 10
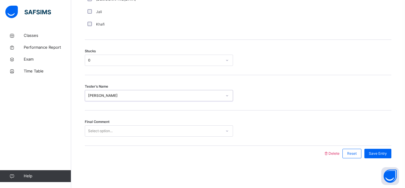
click at [170, 130] on div "Select option..." at bounding box center [153, 130] width 136 height 9
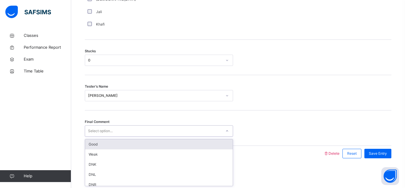
click at [167, 139] on div "Good Weak DNK DNL DNR DNF" at bounding box center [159, 162] width 148 height 47
click at [169, 142] on div "Good" at bounding box center [159, 144] width 148 height 10
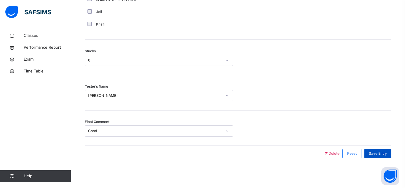
click at [369, 151] on span "Save Entry" at bounding box center [378, 153] width 18 height 5
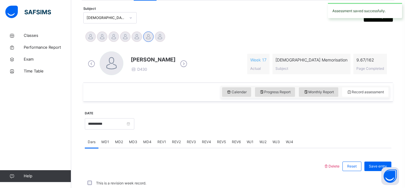
scroll to position [258, 0]
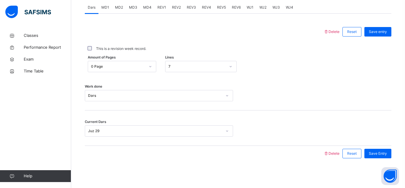
click at [131, 9] on span "MD3" at bounding box center [133, 7] width 8 height 5
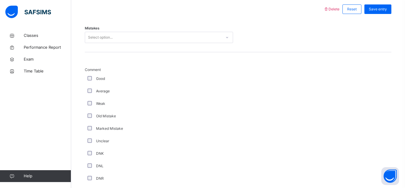
scroll to position [280, 0]
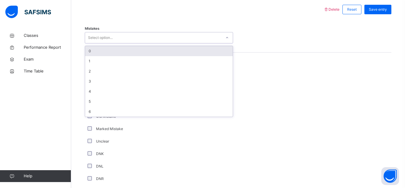
click at [132, 37] on div "Select option..." at bounding box center [153, 37] width 136 height 9
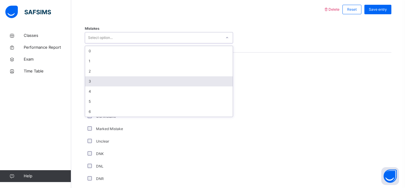
click at [134, 80] on div "3" at bounding box center [159, 81] width 148 height 10
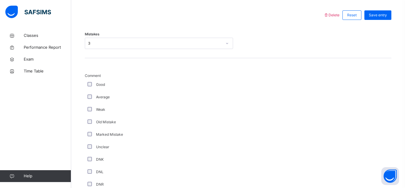
scroll to position [484, 0]
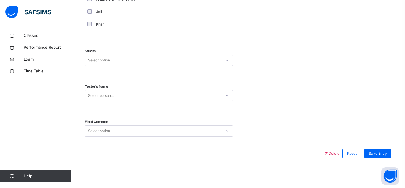
click at [89, 65] on div "Select option..." at bounding box center [159, 60] width 148 height 11
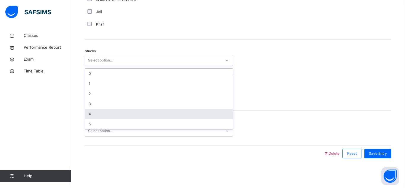
click at [89, 114] on div "4" at bounding box center [159, 114] width 148 height 10
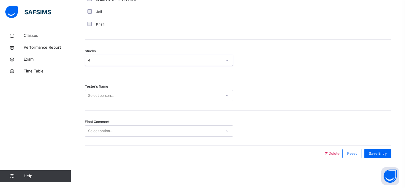
click at [111, 99] on div "Select person..." at bounding box center [100, 95] width 25 height 11
type input "***"
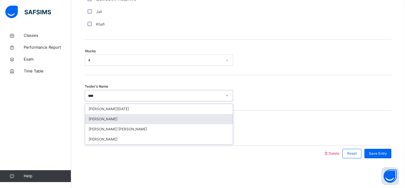
click at [92, 119] on div "[PERSON_NAME]" at bounding box center [159, 119] width 148 height 10
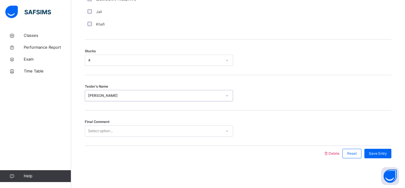
click at [186, 128] on div "Select option..." at bounding box center [153, 130] width 136 height 9
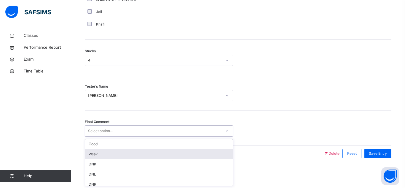
scroll to position [0, 0]
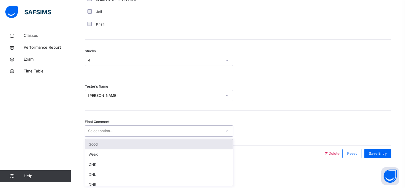
click at [158, 139] on div "Good Weak DNK DNL DNR DNF" at bounding box center [159, 162] width 148 height 47
click at [221, 145] on div "Good" at bounding box center [159, 144] width 148 height 10
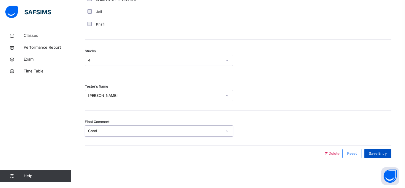
click at [382, 157] on div "Save Entry" at bounding box center [377, 152] width 27 height 9
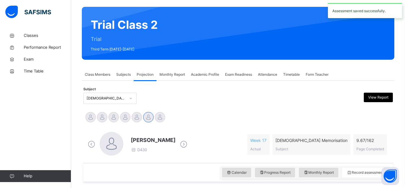
scroll to position [46, 0]
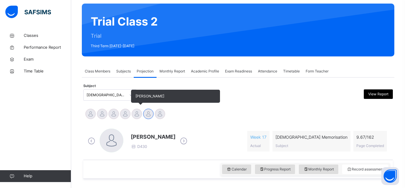
click at [135, 113] on div at bounding box center [137, 113] width 10 height 10
click at [126, 113] on div at bounding box center [125, 113] width 10 height 10
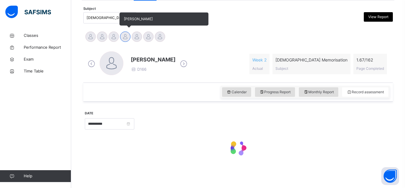
click at [126, 113] on div "**********" at bounding box center [109, 122] width 49 height 25
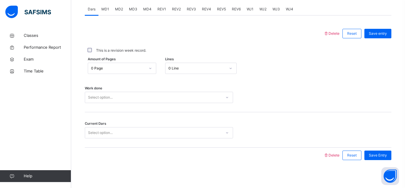
scroll to position [161, 0]
